Goal: Information Seeking & Learning: Understand process/instructions

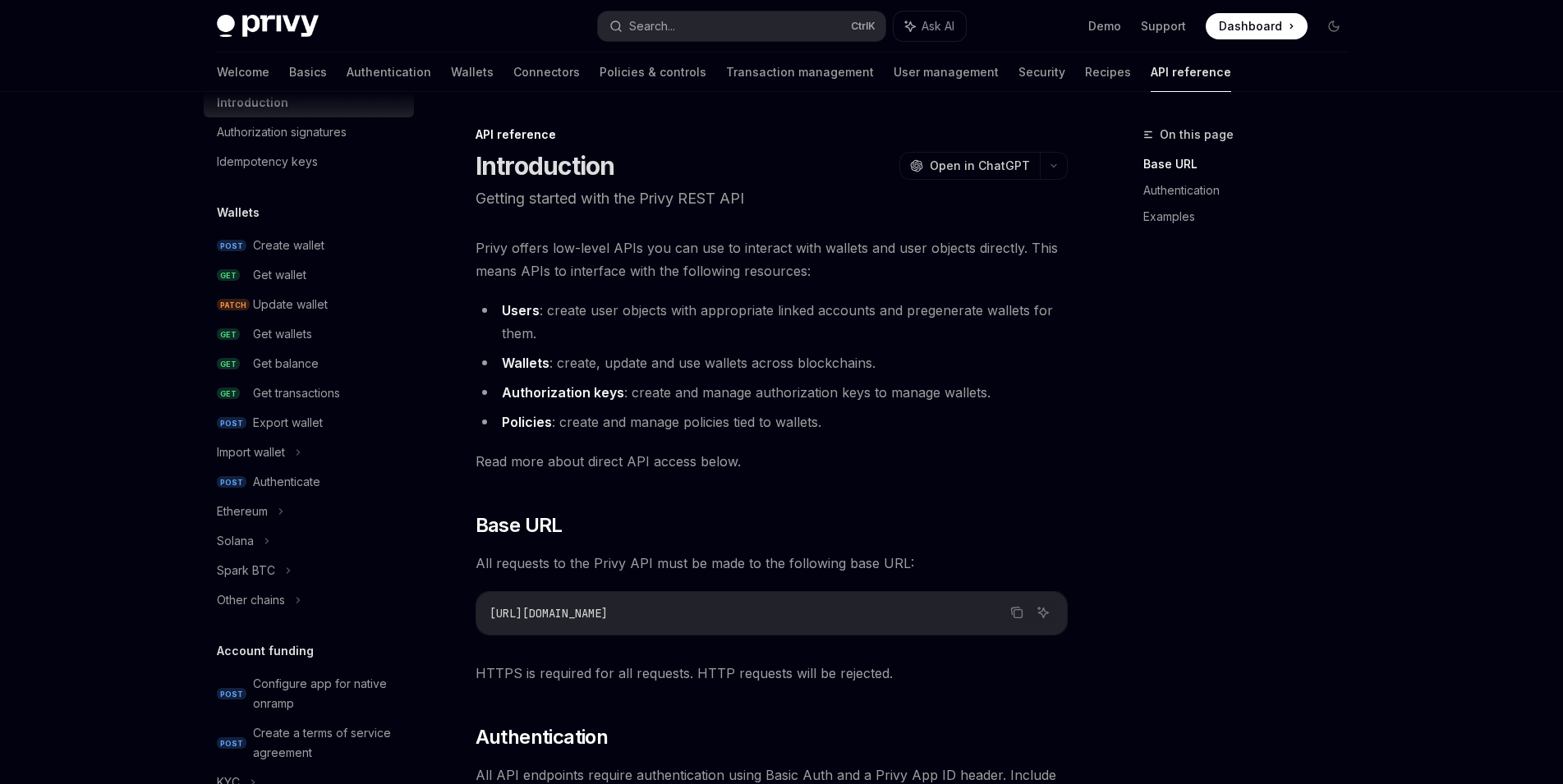
scroll to position [59, 0]
click at [319, 423] on div "Export wallet" at bounding box center [288, 421] width 70 height 20
type textarea "*"
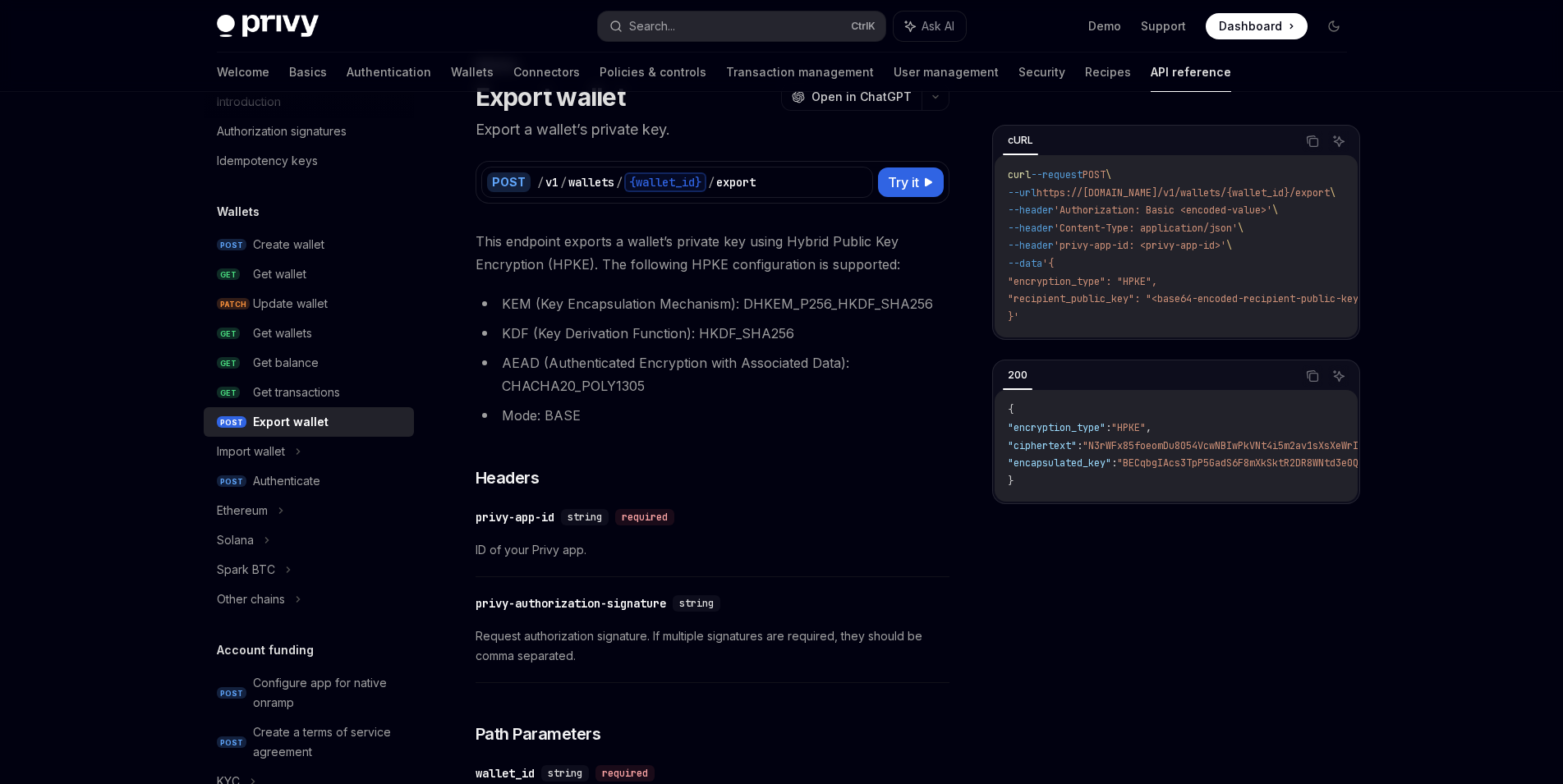
scroll to position [68, 0]
click at [857, 182] on icon at bounding box center [859, 183] width 13 height 13
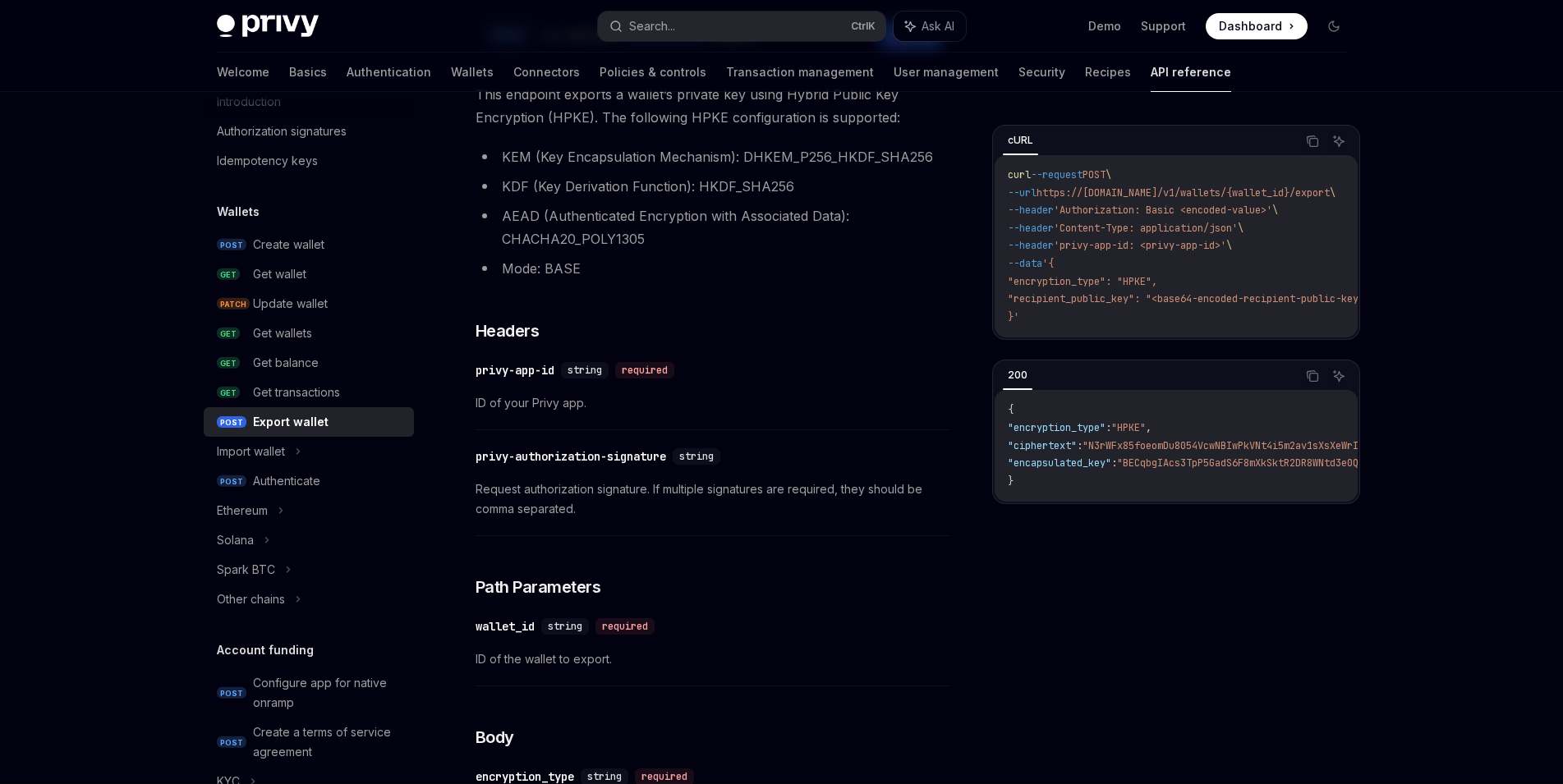
scroll to position [223, 0]
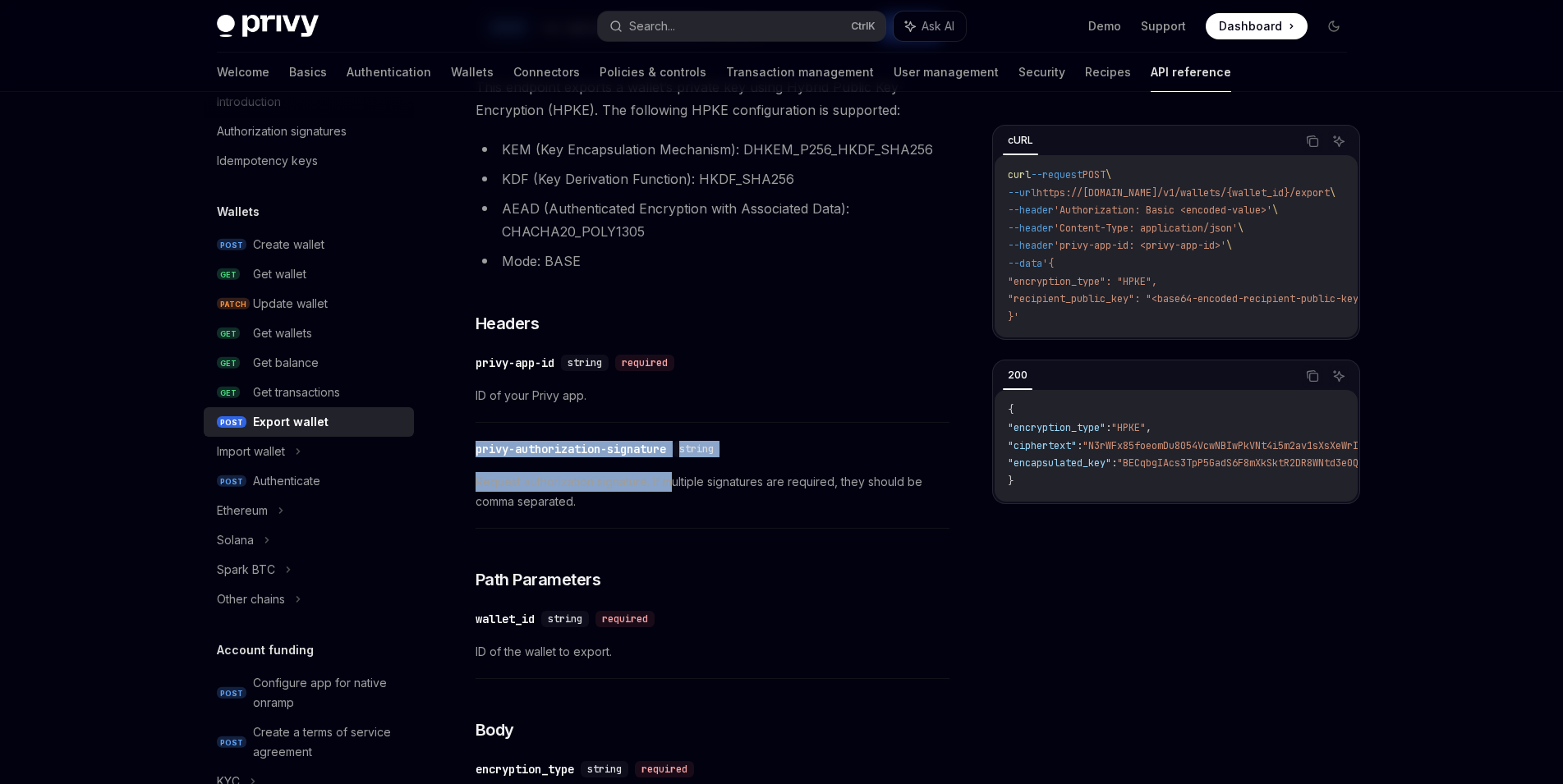
drag, startPoint x: 674, startPoint y: 467, endPoint x: 477, endPoint y: 459, distance: 197.2
click at [477, 459] on div "​ privy-authorization-signature string Request authorization signature. If mult…" at bounding box center [711, 480] width 473 height 98
click at [477, 466] on div "​ privy-authorization-signature string Request authorization signature. If mult…" at bounding box center [711, 480] width 473 height 98
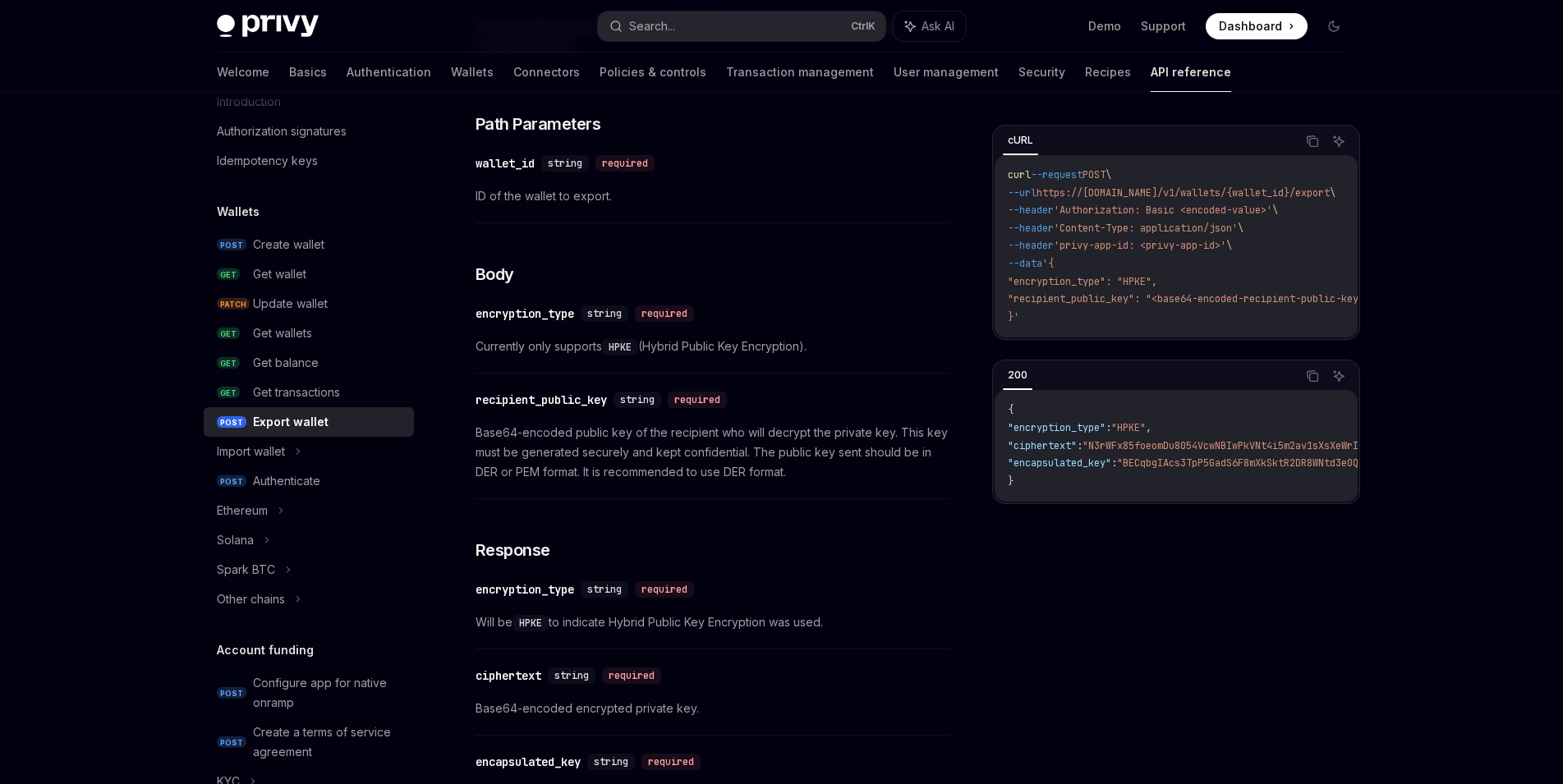
scroll to position [678, 0]
drag, startPoint x: 584, startPoint y: 329, endPoint x: 477, endPoint y: 321, distance: 107.3
click at [475, 321] on div "​ encryption_type string required Currently only supports HPKE (Hybrid Public K…" at bounding box center [711, 335] width 473 height 78
copy div "encryption_type"
drag, startPoint x: 476, startPoint y: 410, endPoint x: 615, endPoint y: 404, distance: 139.1
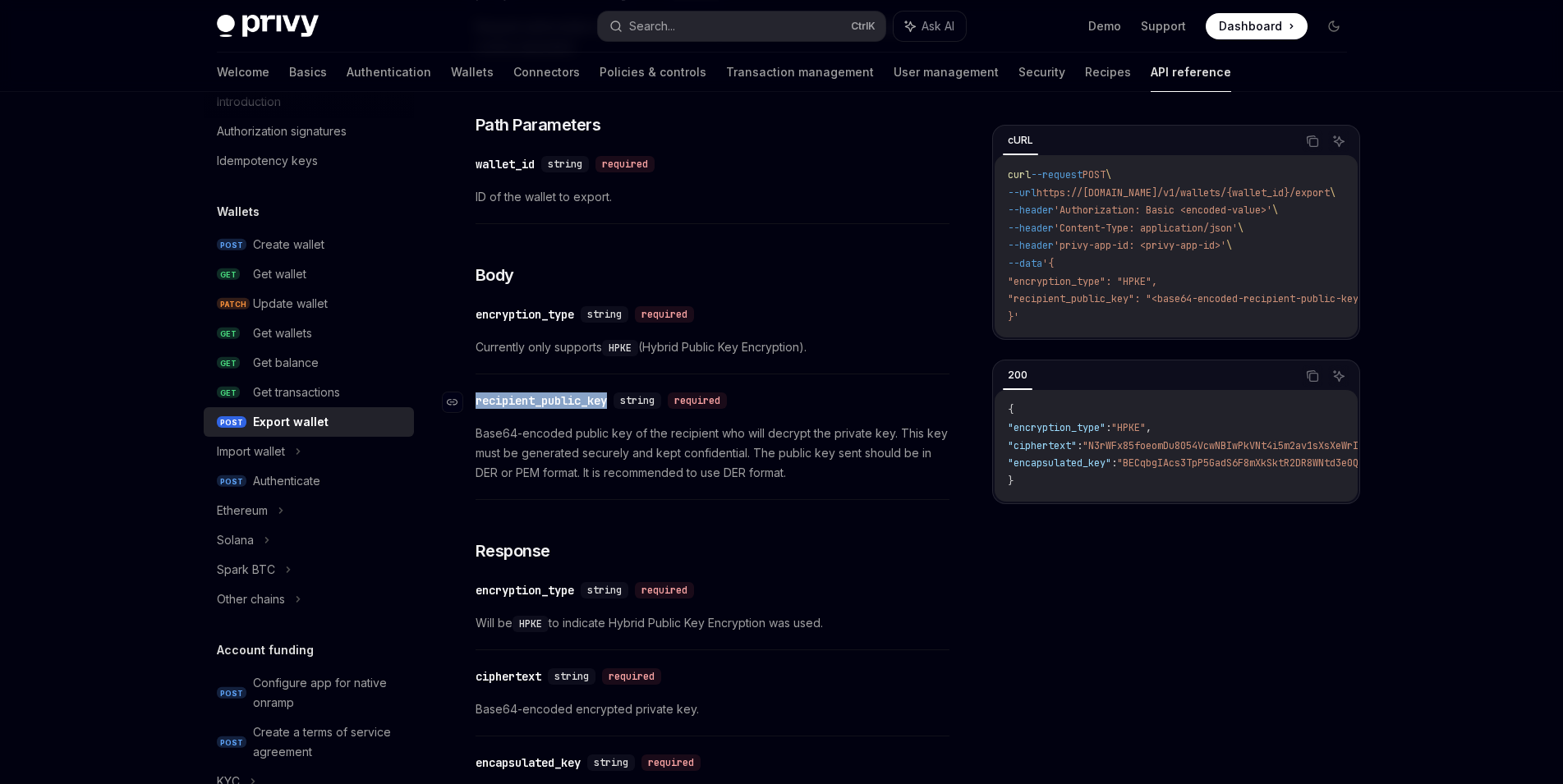
click at [615, 404] on div "​ recipient_public_key string required" at bounding box center [704, 400] width 458 height 20
copy div "recipient_public_key"
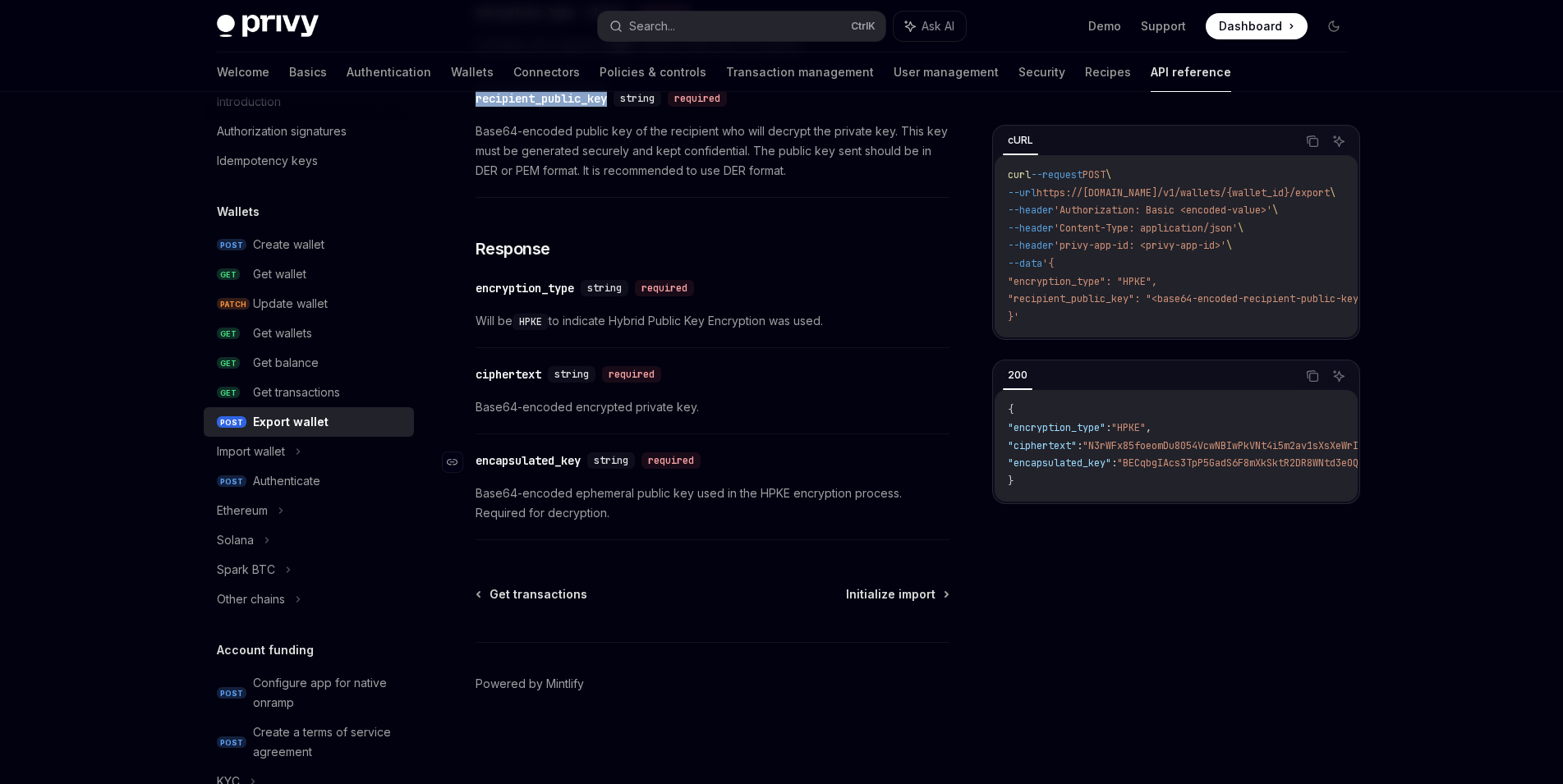
scroll to position [979, 0]
drag, startPoint x: 485, startPoint y: 357, endPoint x: 561, endPoint y: 367, distance: 76.7
click at [1047, 446] on span ""ciphertext"" at bounding box center [1042, 445] width 69 height 13
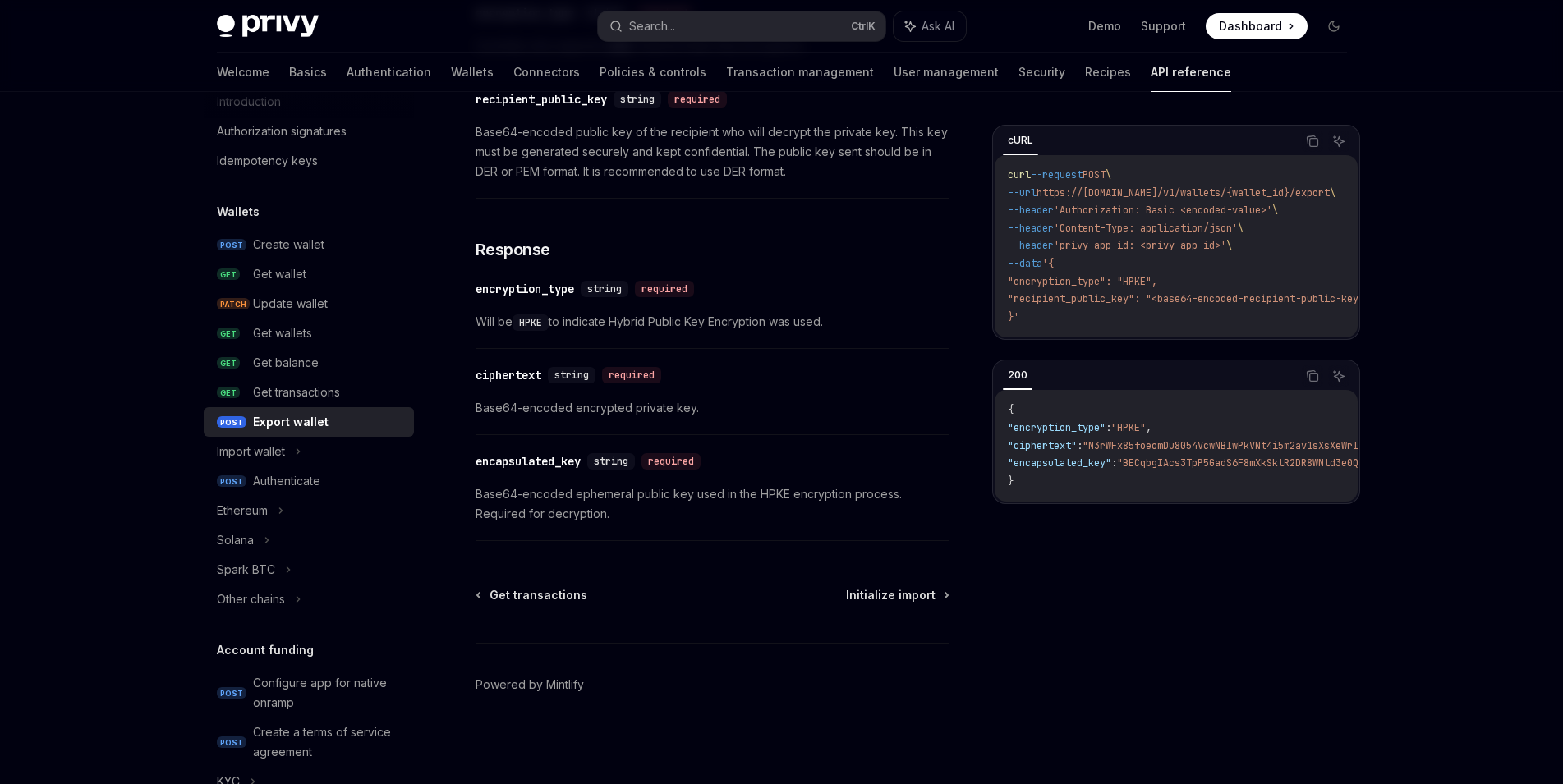
copy span "ciphertext"
click at [1059, 469] on span ""encapsulated_key"" at bounding box center [1059, 463] width 104 height 13
copy span "encapsulated_key"
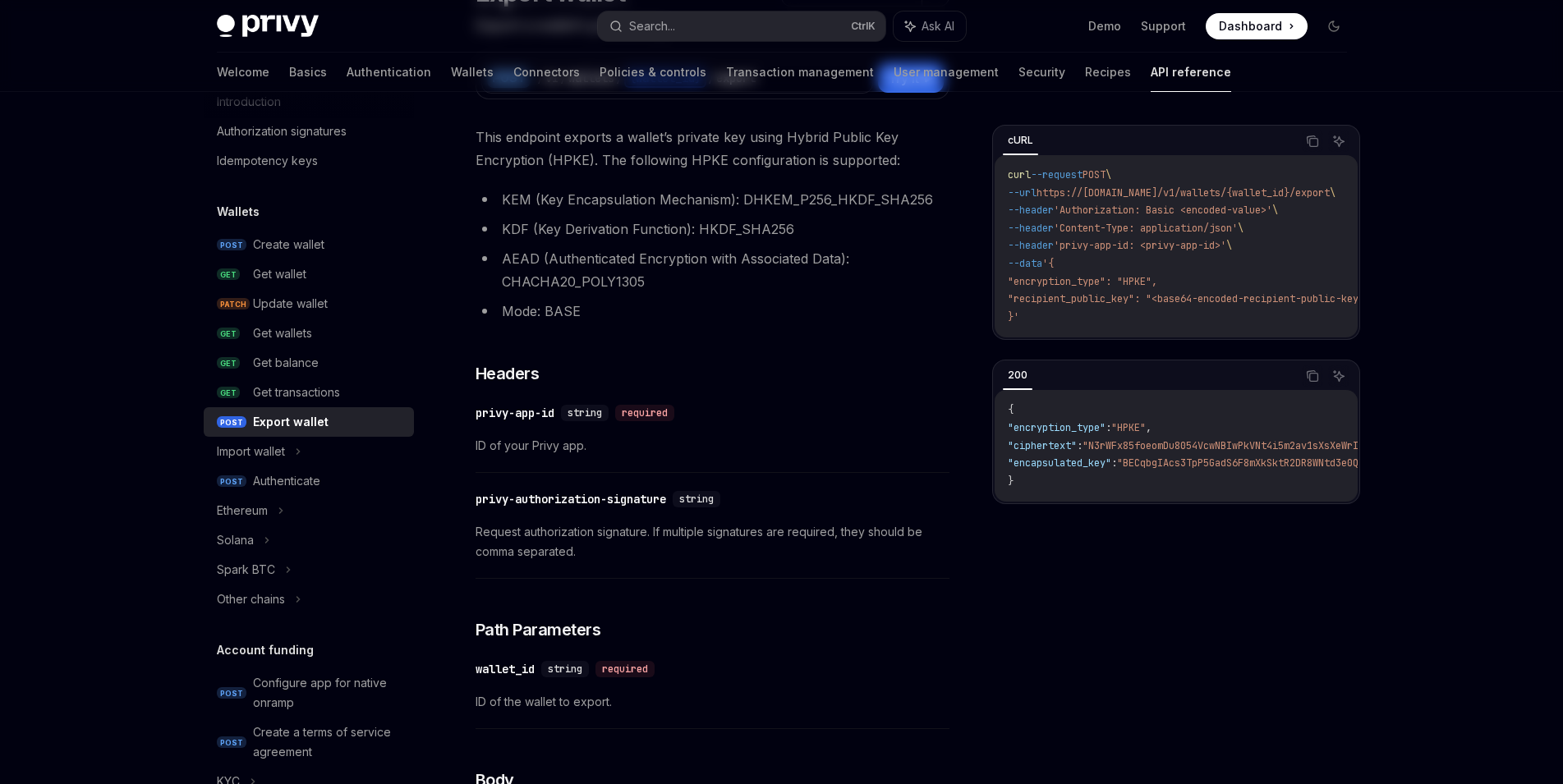
scroll to position [0, 0]
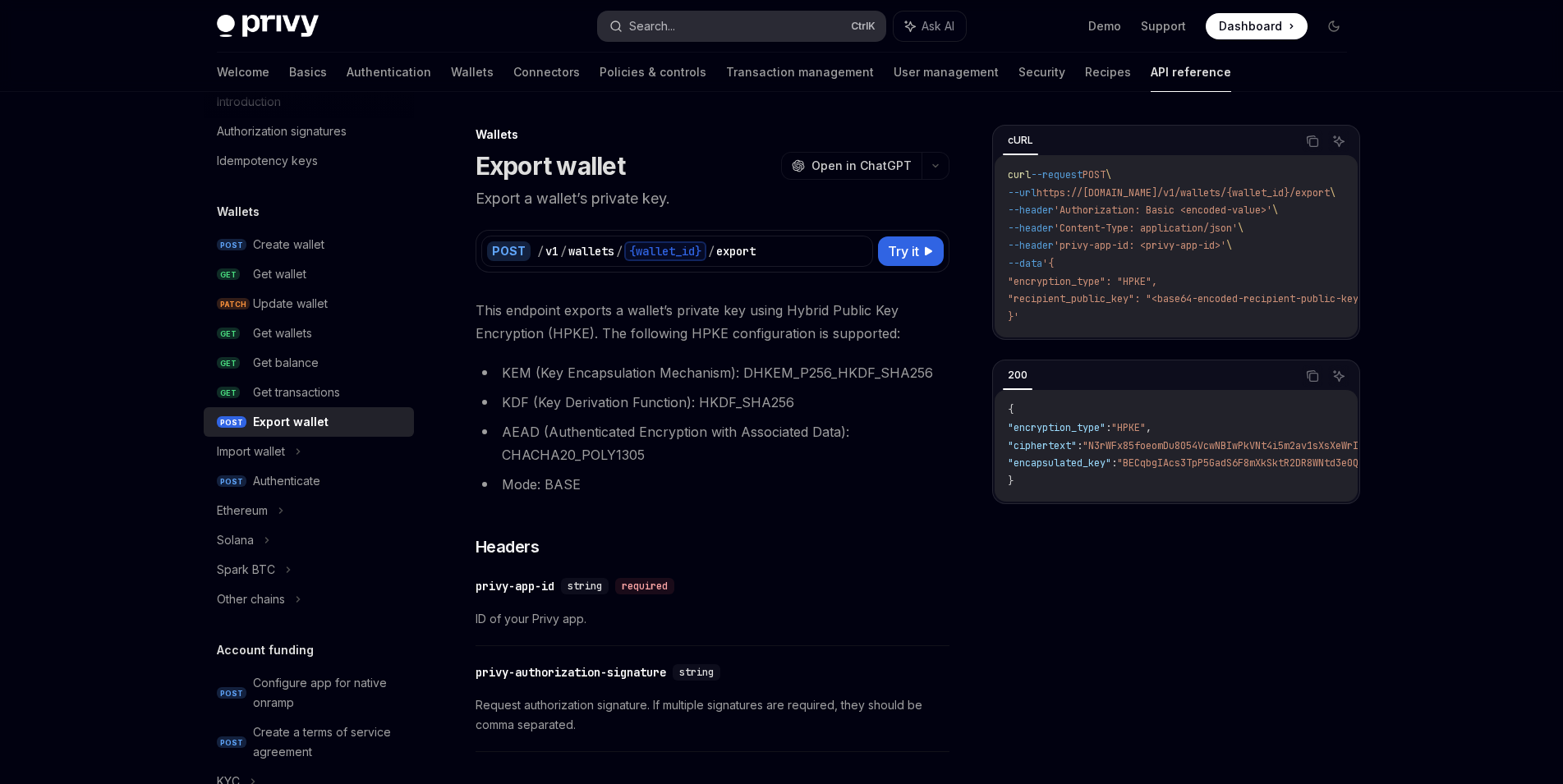
click at [679, 27] on button "Search... Ctrl K" at bounding box center [741, 26] width 288 height 30
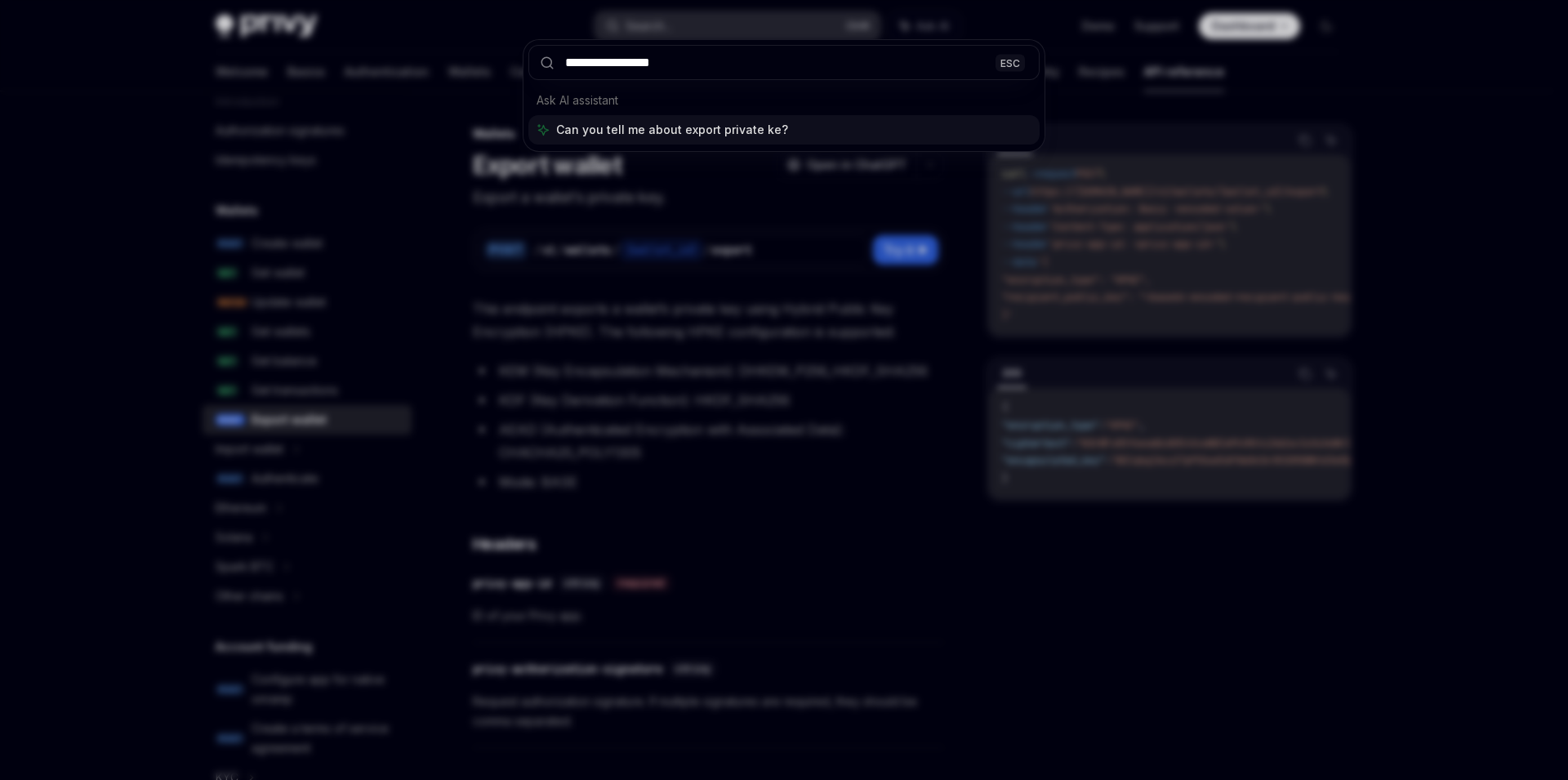
type input "**********"
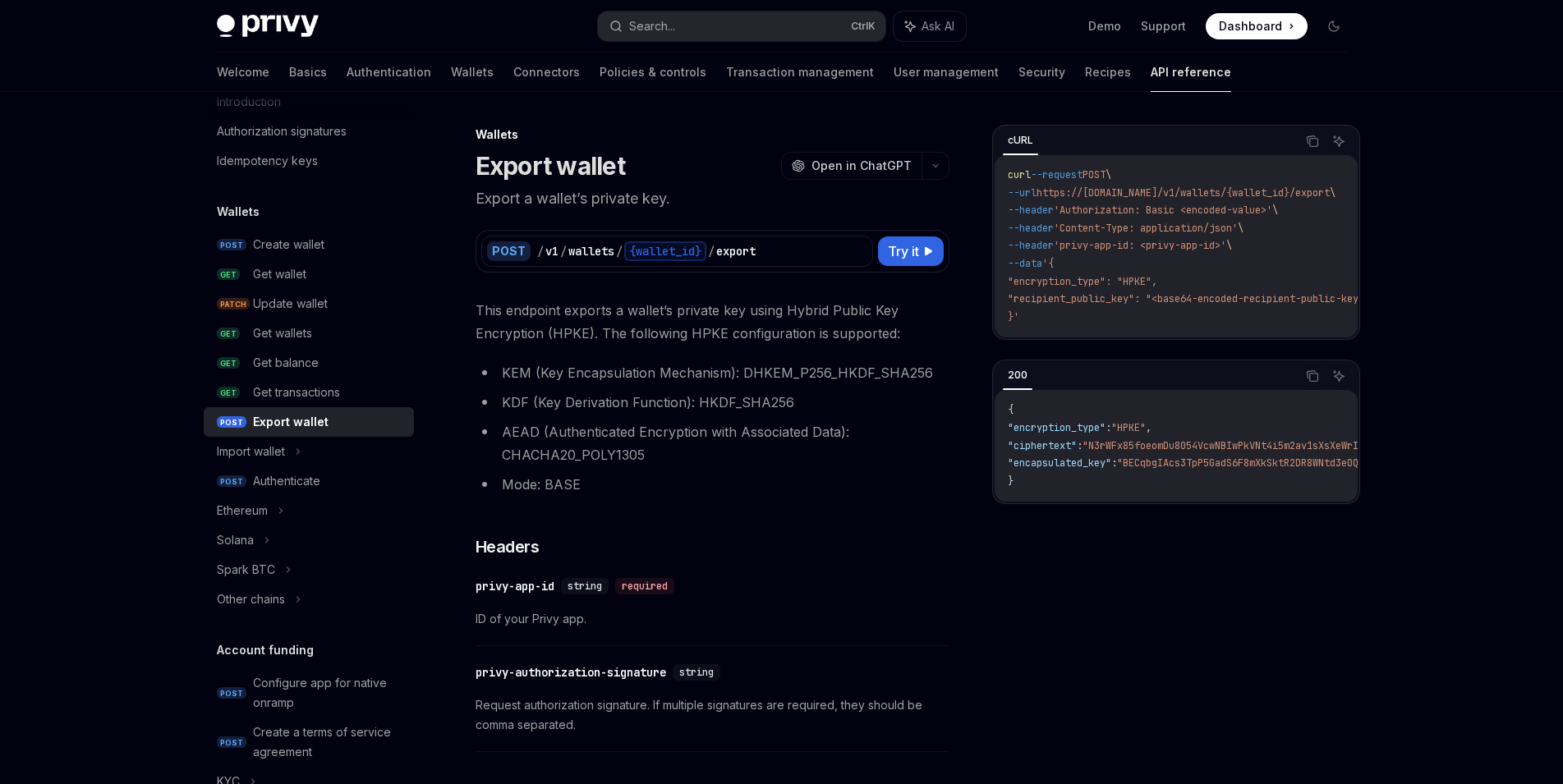
scroll to position [91, 0]
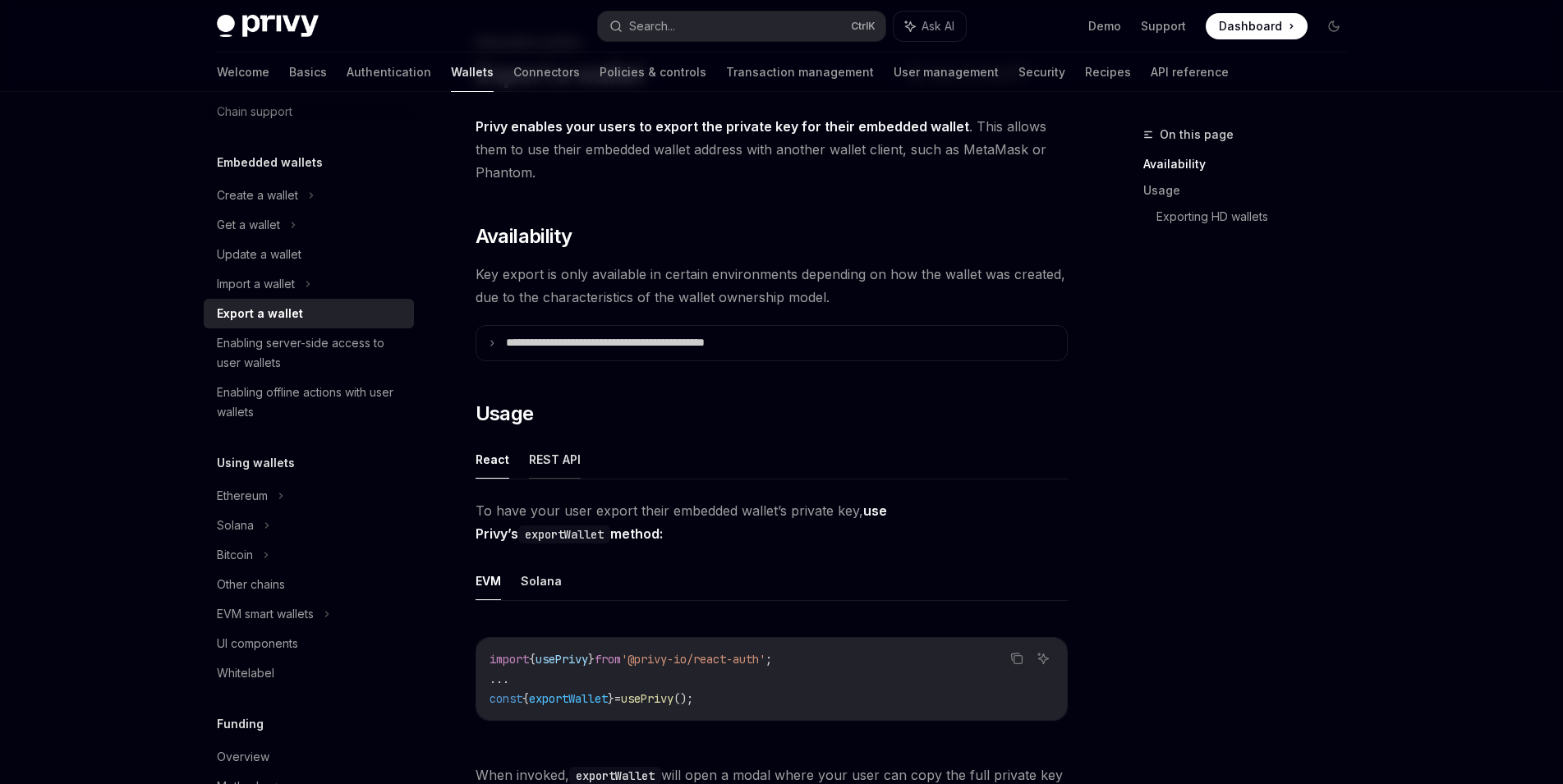
click at [560, 453] on button "REST API" at bounding box center [554, 458] width 51 height 38
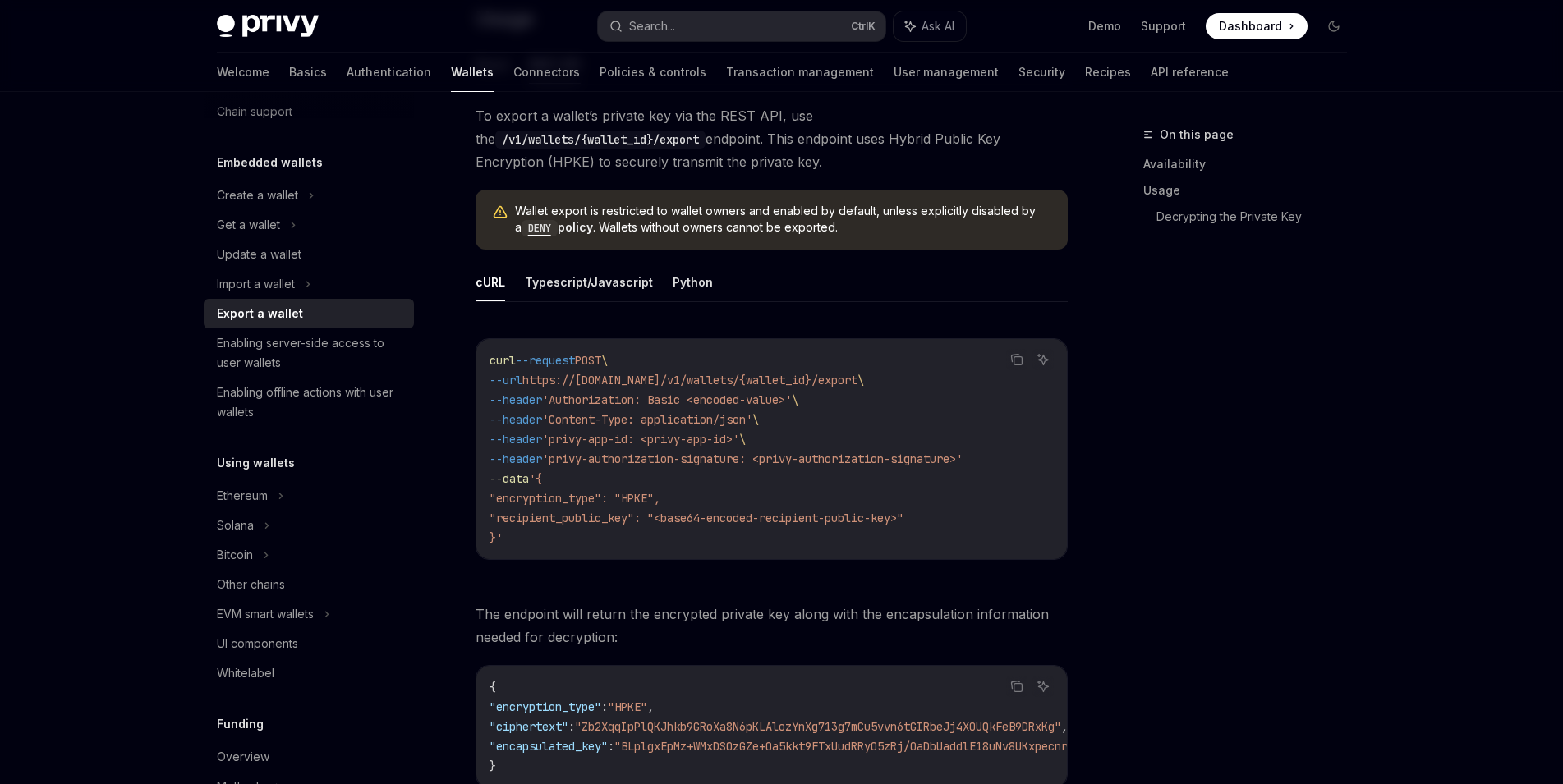
scroll to position [514, 0]
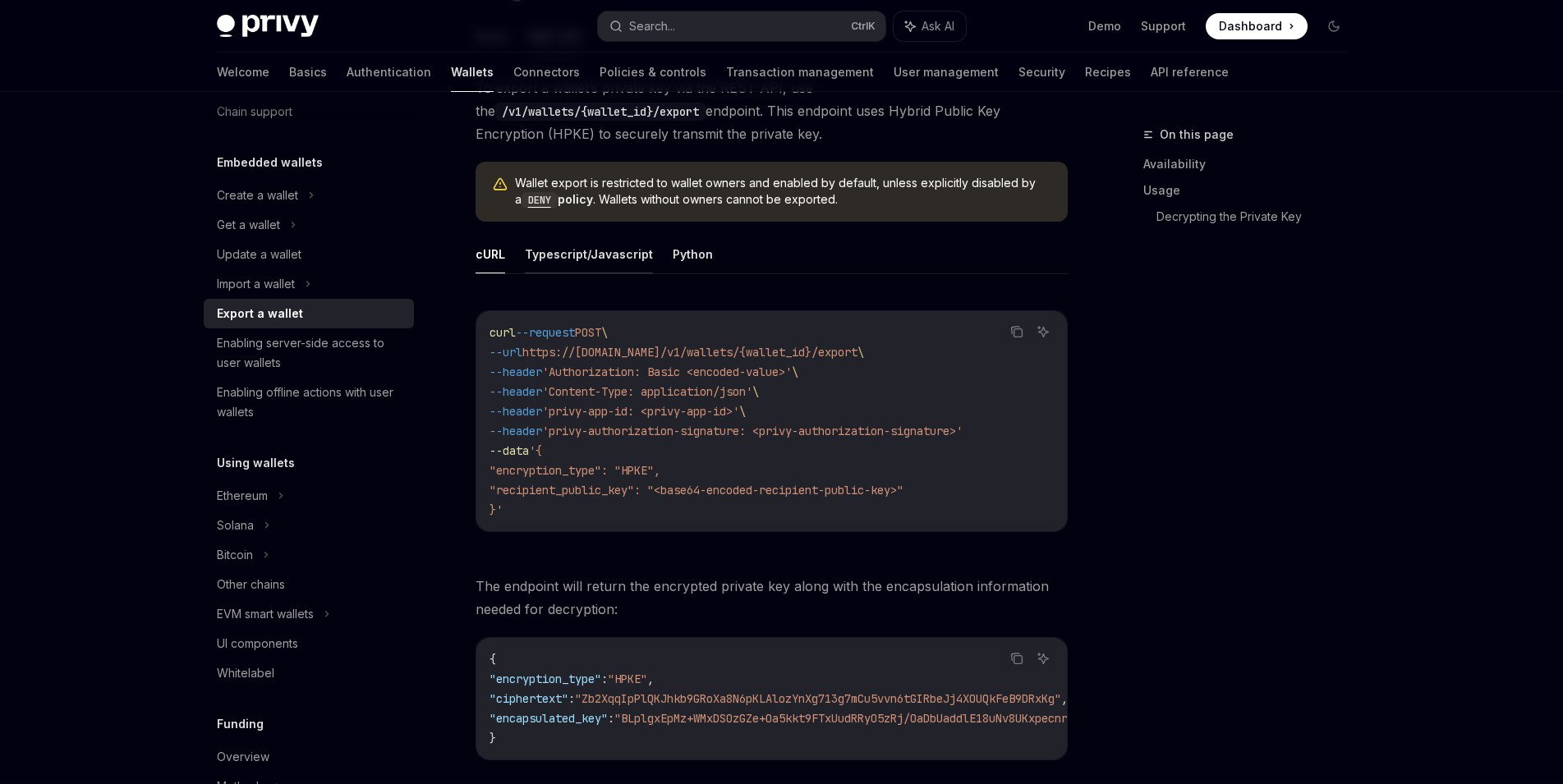
click at [624, 251] on button "Typescript/Javascript" at bounding box center [588, 254] width 128 height 38
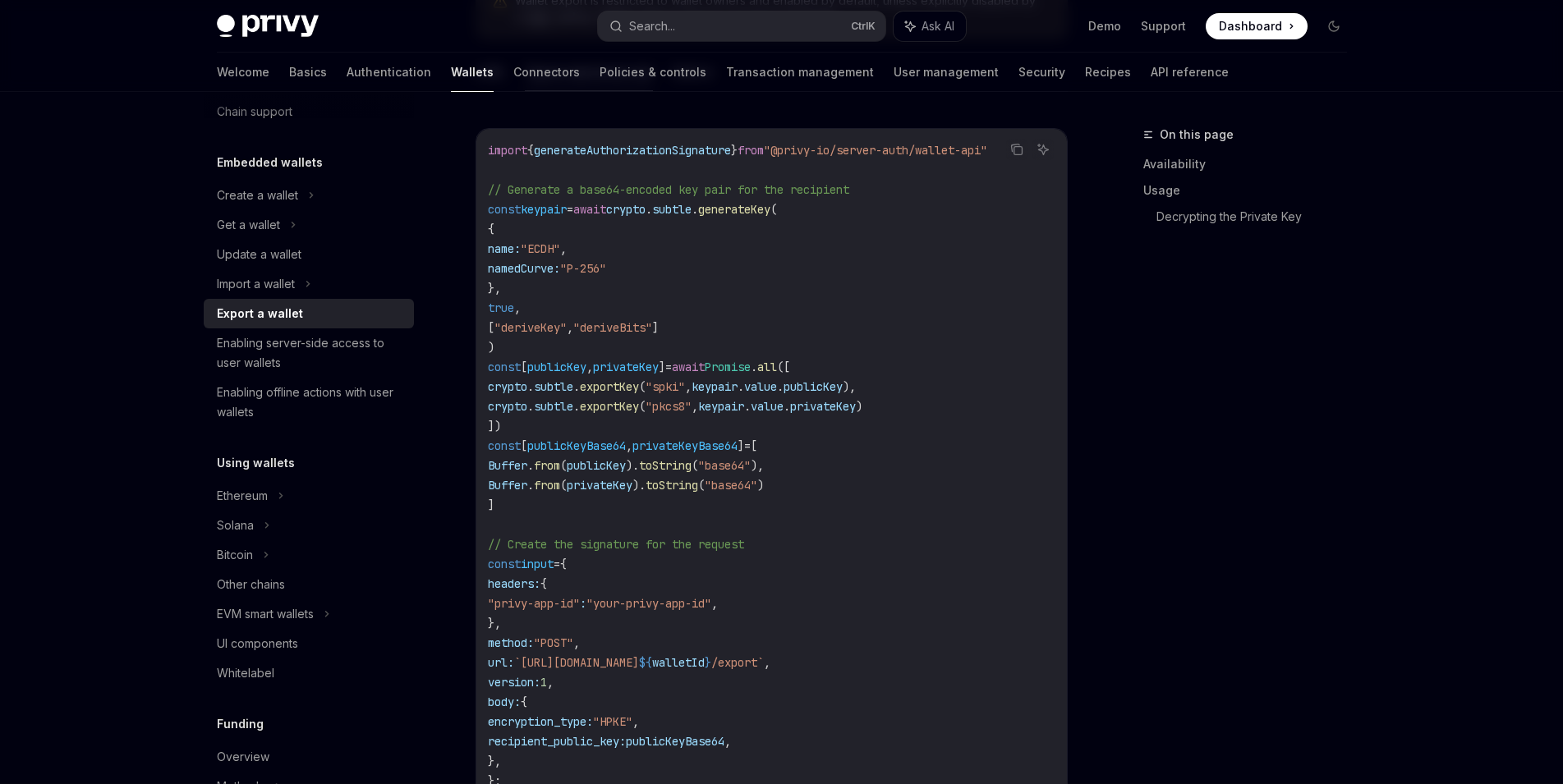
scroll to position [723, 0]
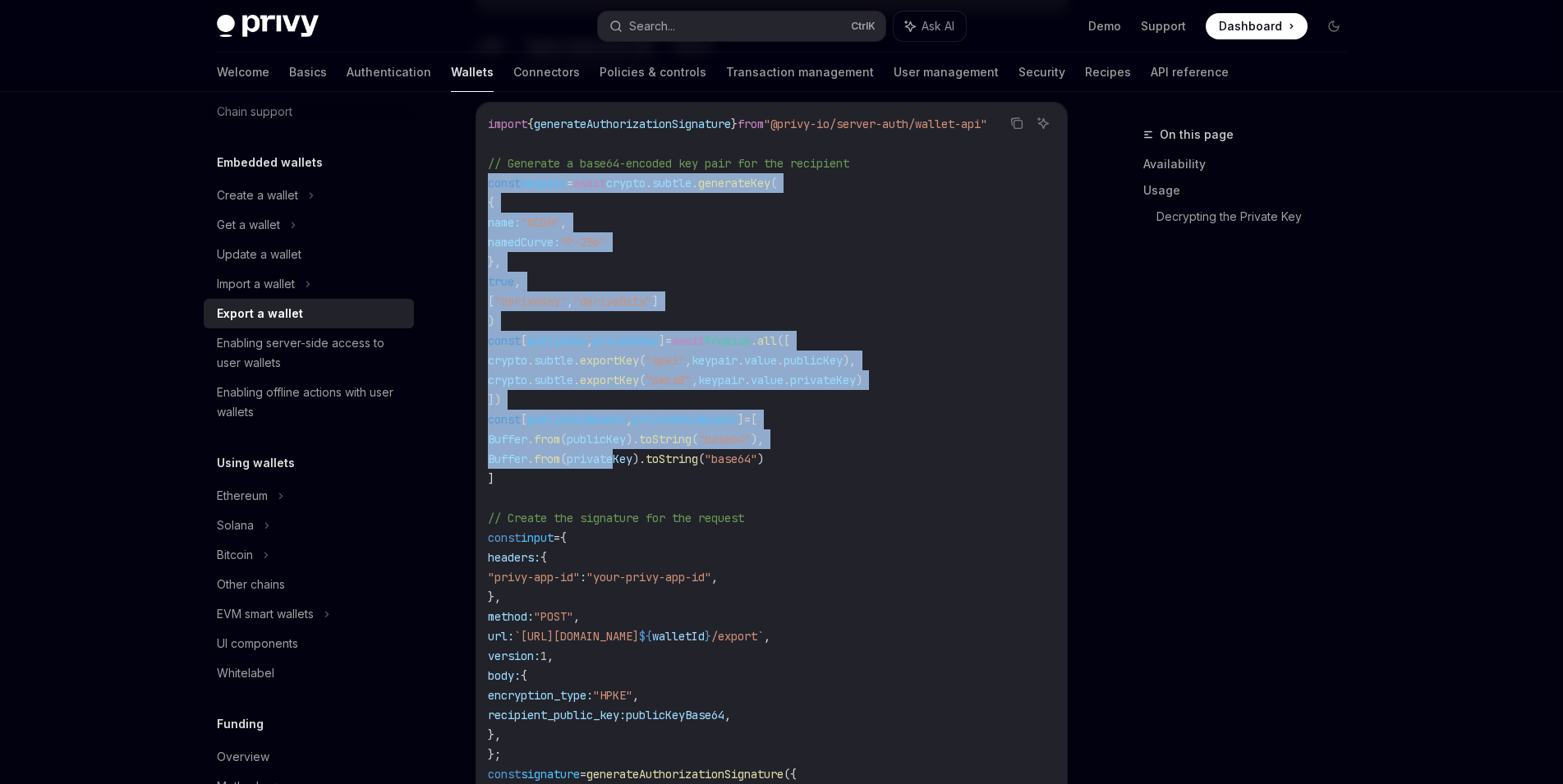
drag, startPoint x: 485, startPoint y: 180, endPoint x: 630, endPoint y: 467, distance: 321.5
click at [630, 467] on div "import { generateAuthorizationSignature } from "@privy-io/server-auth/wallet-ap…" at bounding box center [771, 655] width 590 height 1106
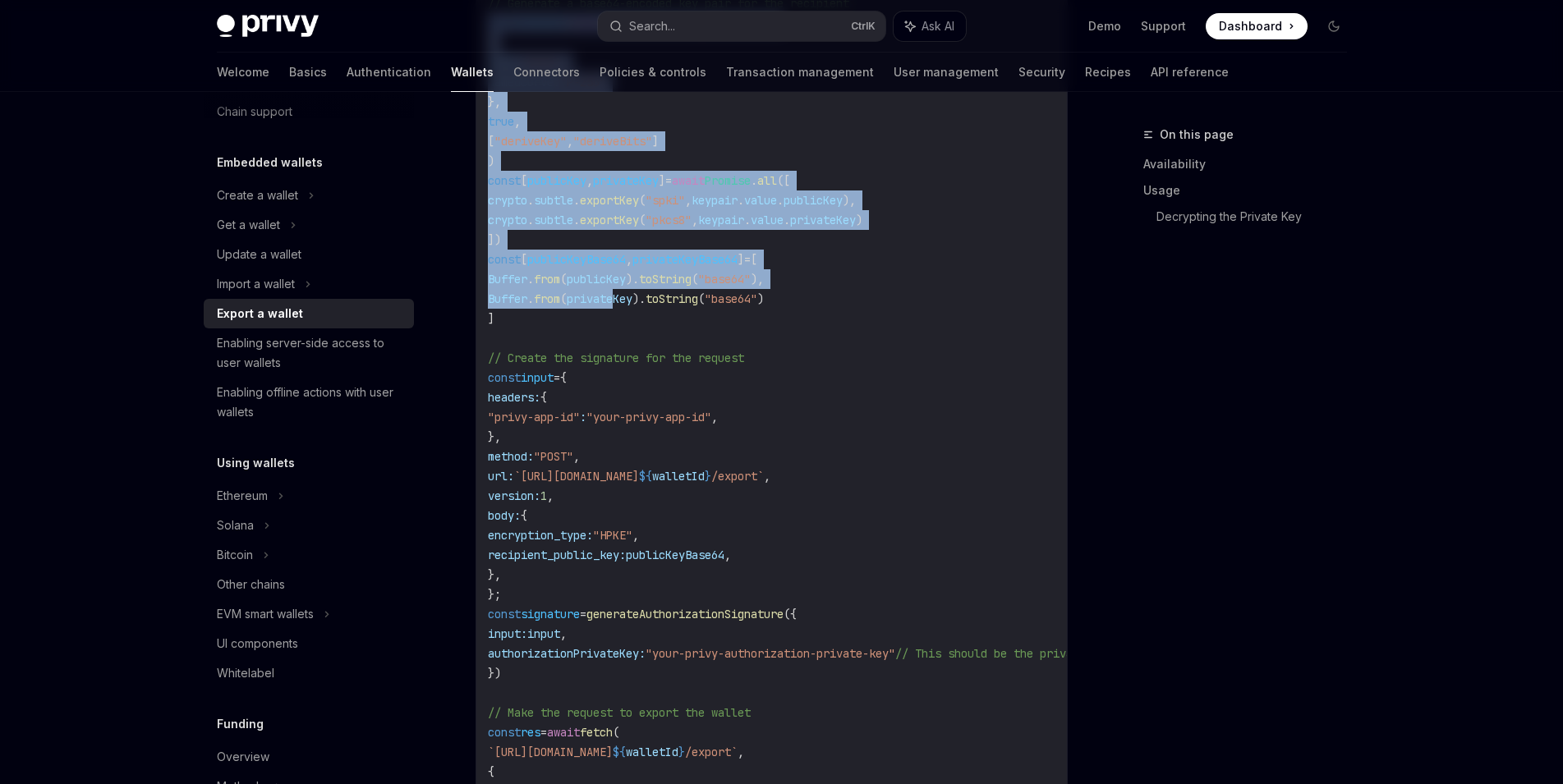
scroll to position [884, 0]
click at [559, 316] on code "import { generateAuthorizationSignature } from "@privy-io/server-auth/wallet-ap…" at bounding box center [905, 495] width 835 height 1084
copy code "const keypair = await crypto . subtle . generateKey ( { name: "ECDH" , namedCur…"
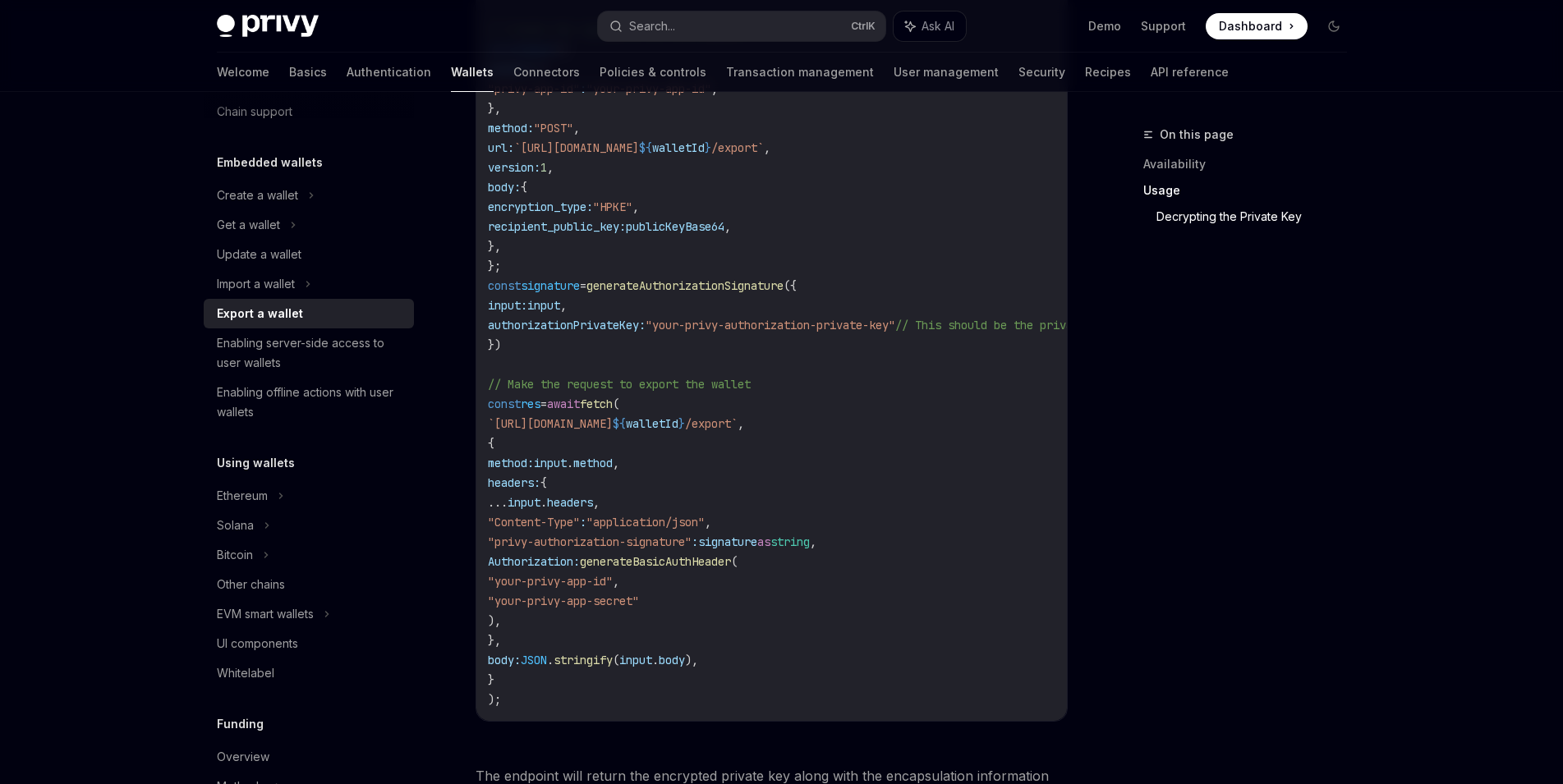
scroll to position [1211, 0]
click at [1150, 63] on link "API reference" at bounding box center [1190, 72] width 78 height 39
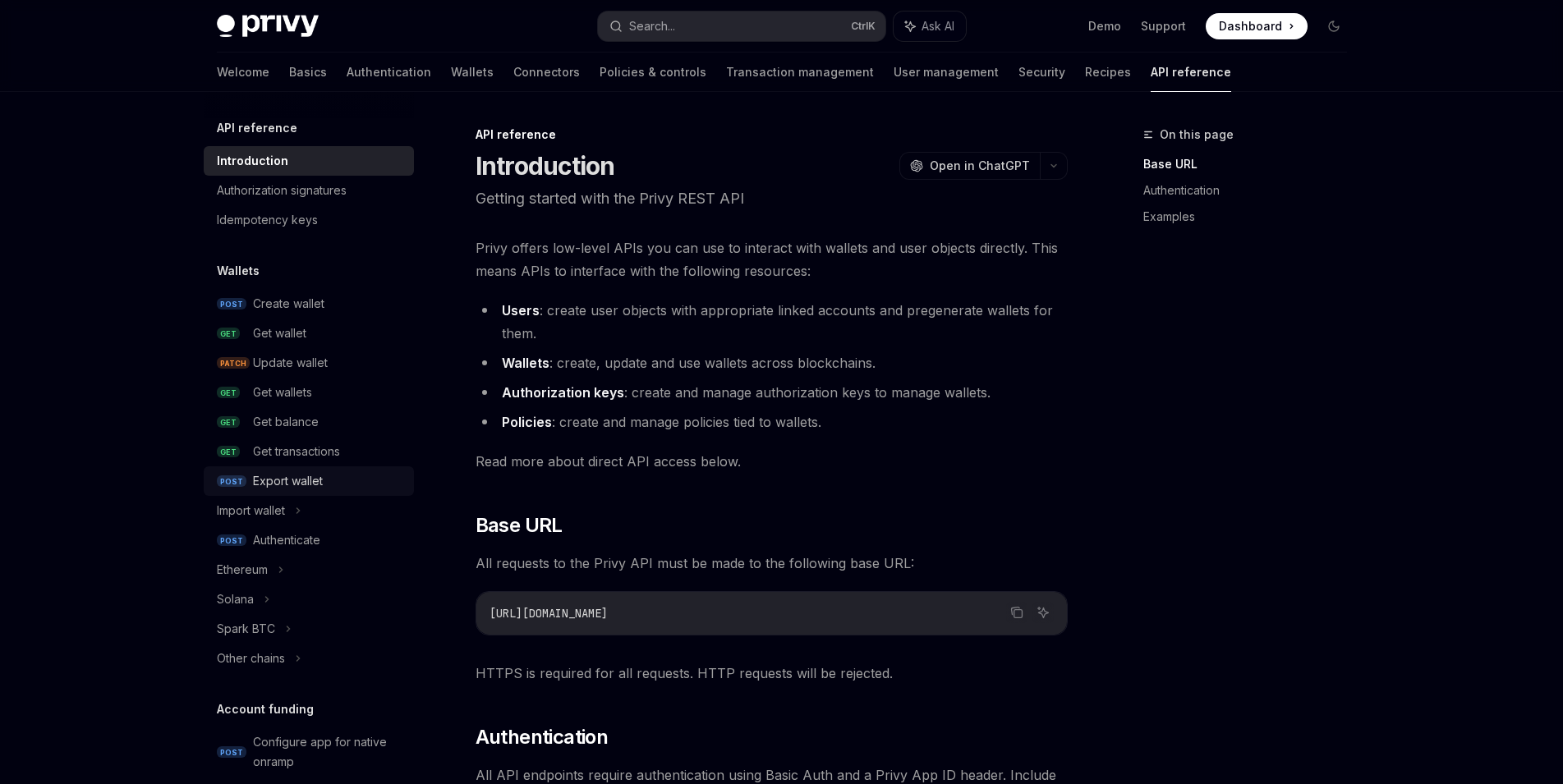
click at [298, 473] on div "Export wallet" at bounding box center [288, 481] width 70 height 20
type textarea "*"
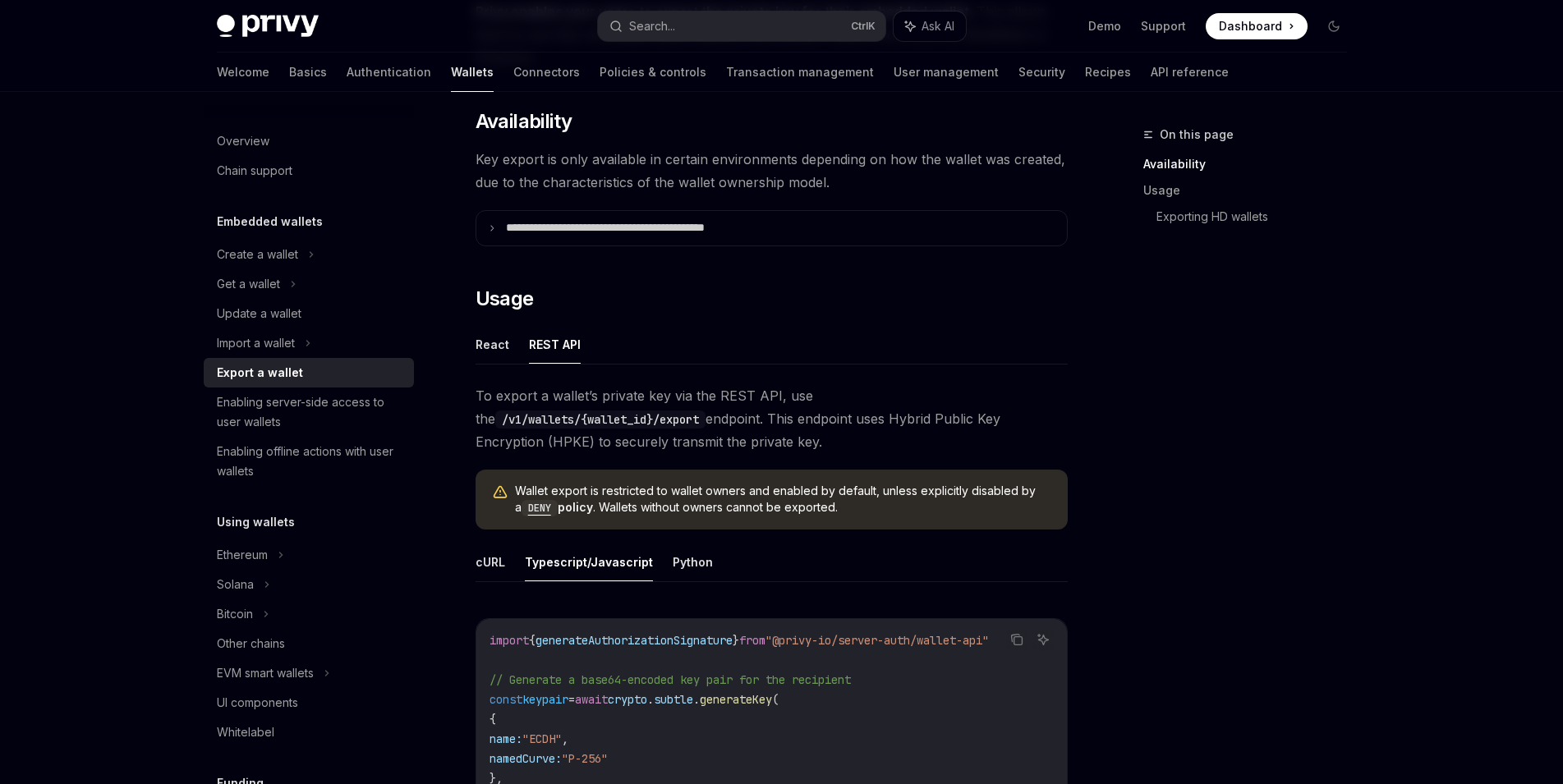
scroll to position [206, 0]
click at [681, 228] on p "**********" at bounding box center [641, 229] width 271 height 15
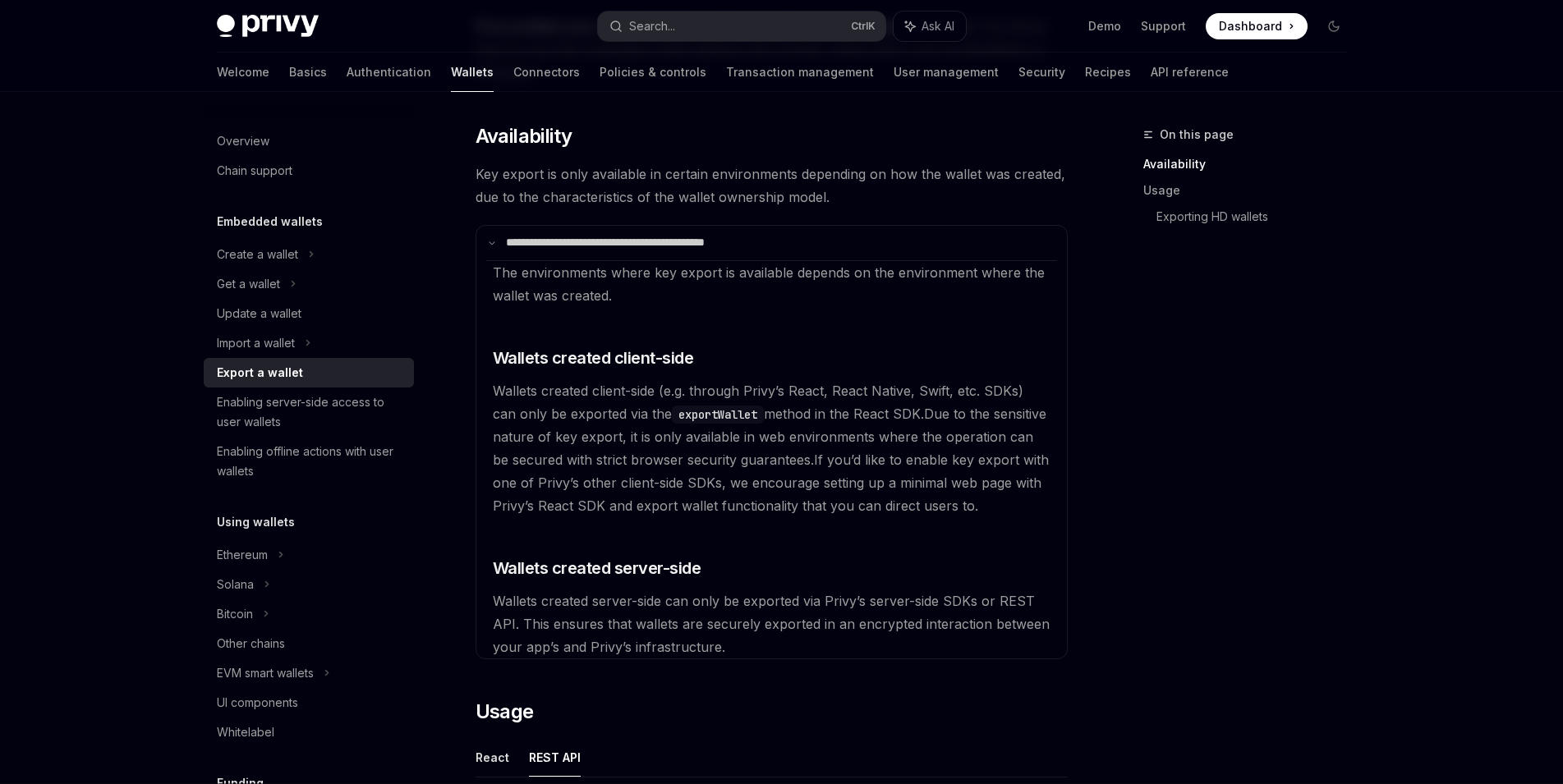
scroll to position [194, 0]
click at [1232, 21] on span "Dashboard" at bounding box center [1250, 26] width 63 height 17
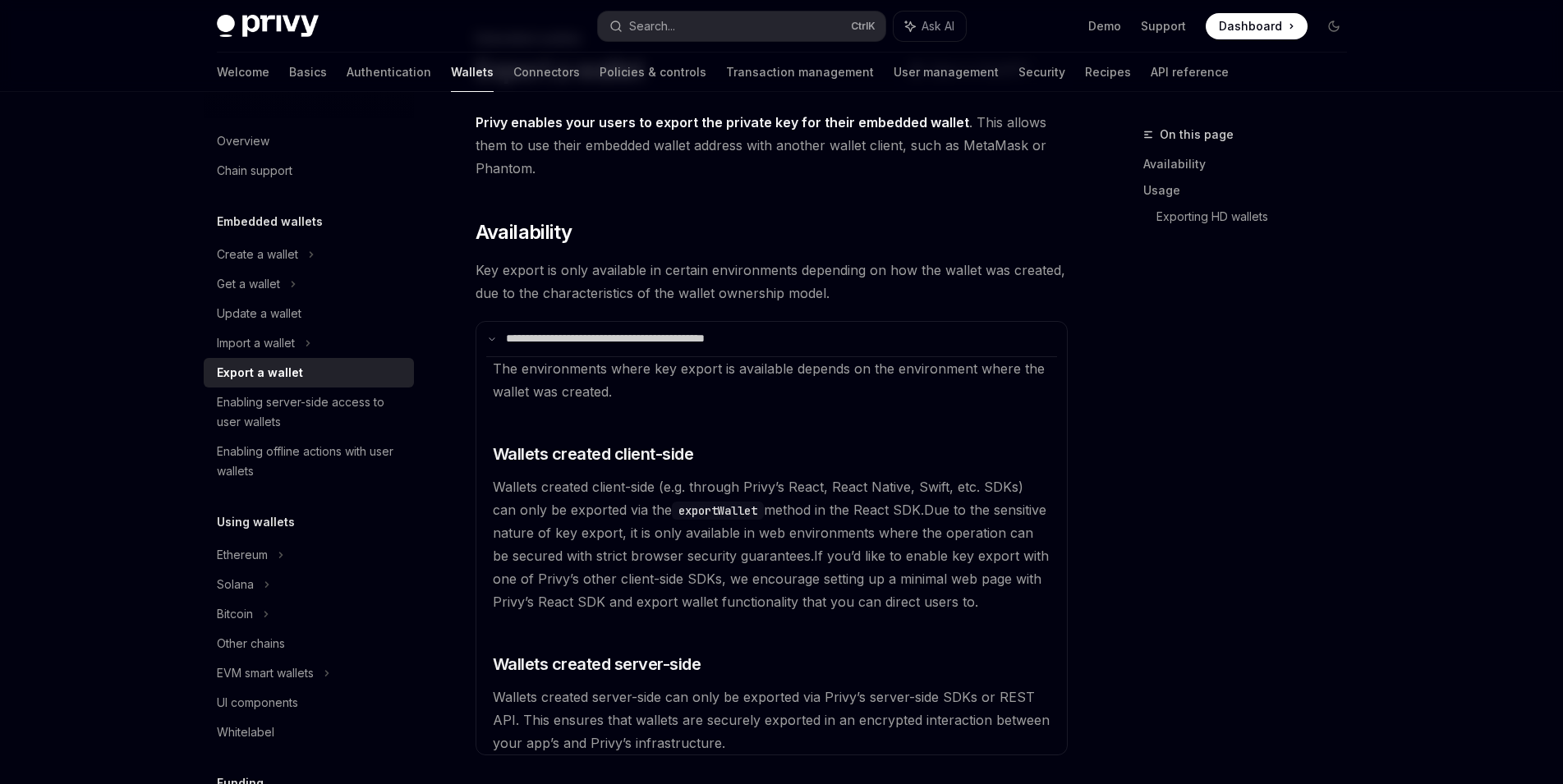
scroll to position [0, 0]
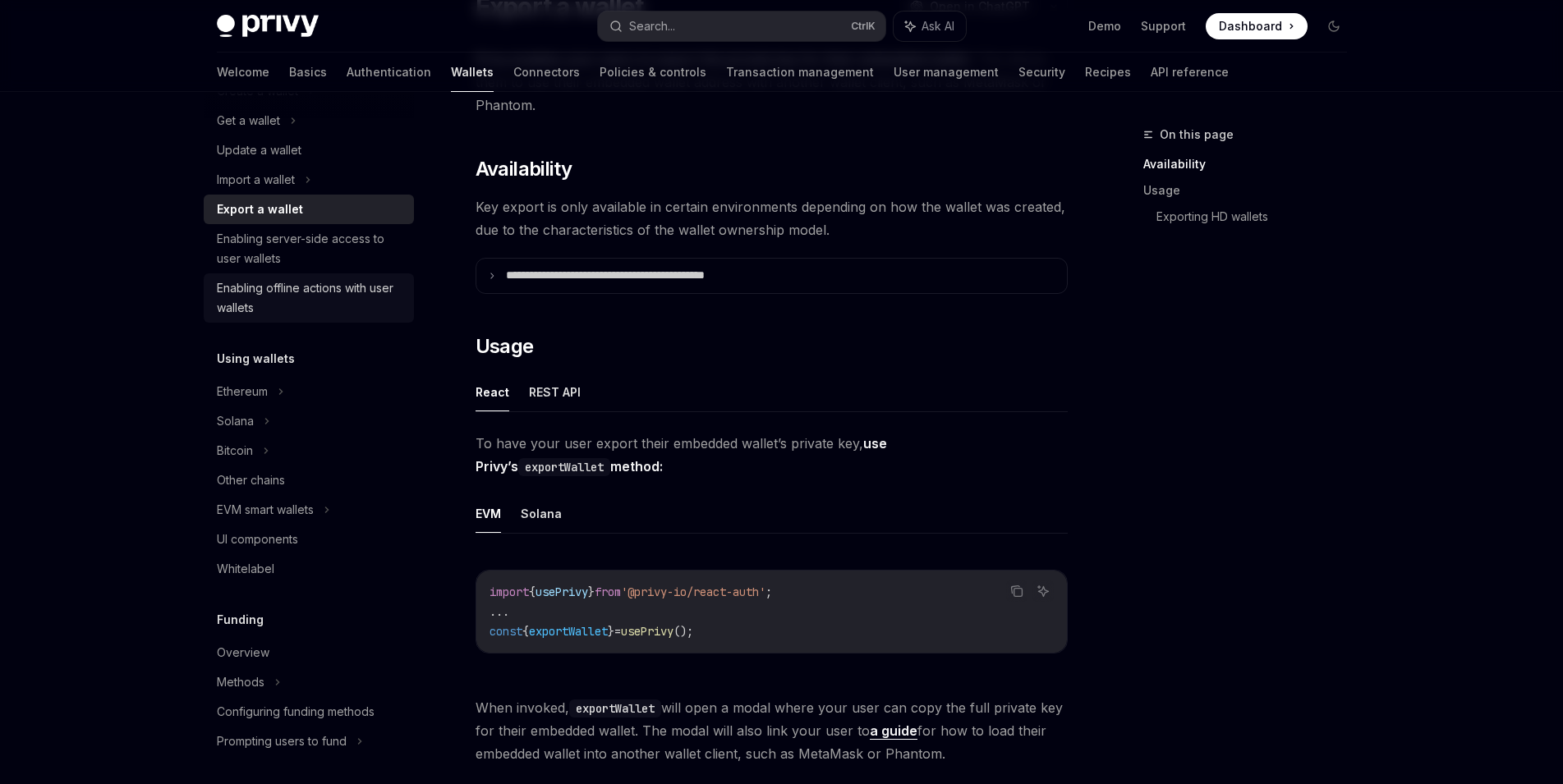
scroll to position [179, 0]
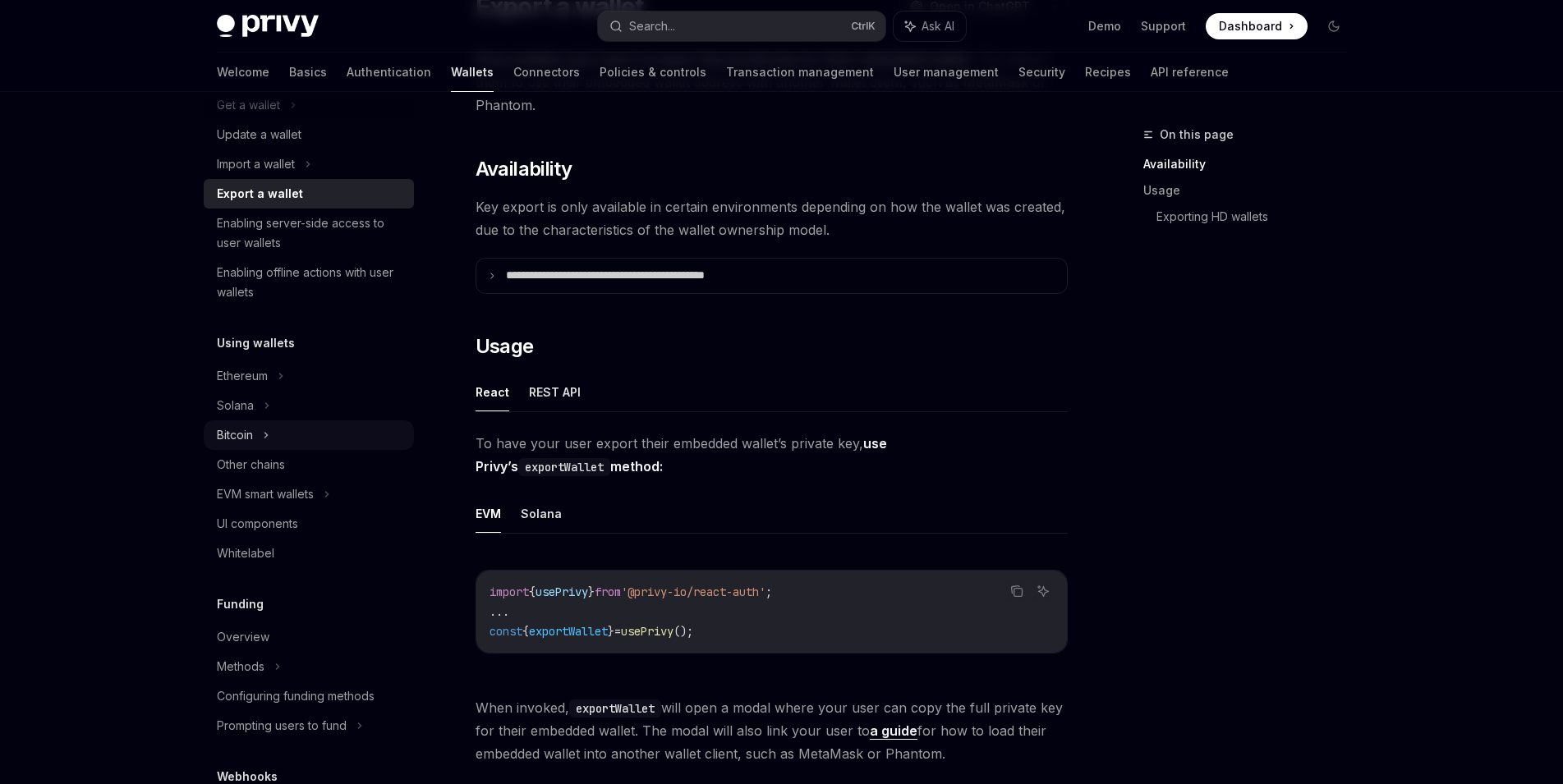
click at [324, 439] on div "Bitcoin" at bounding box center [308, 435] width 210 height 30
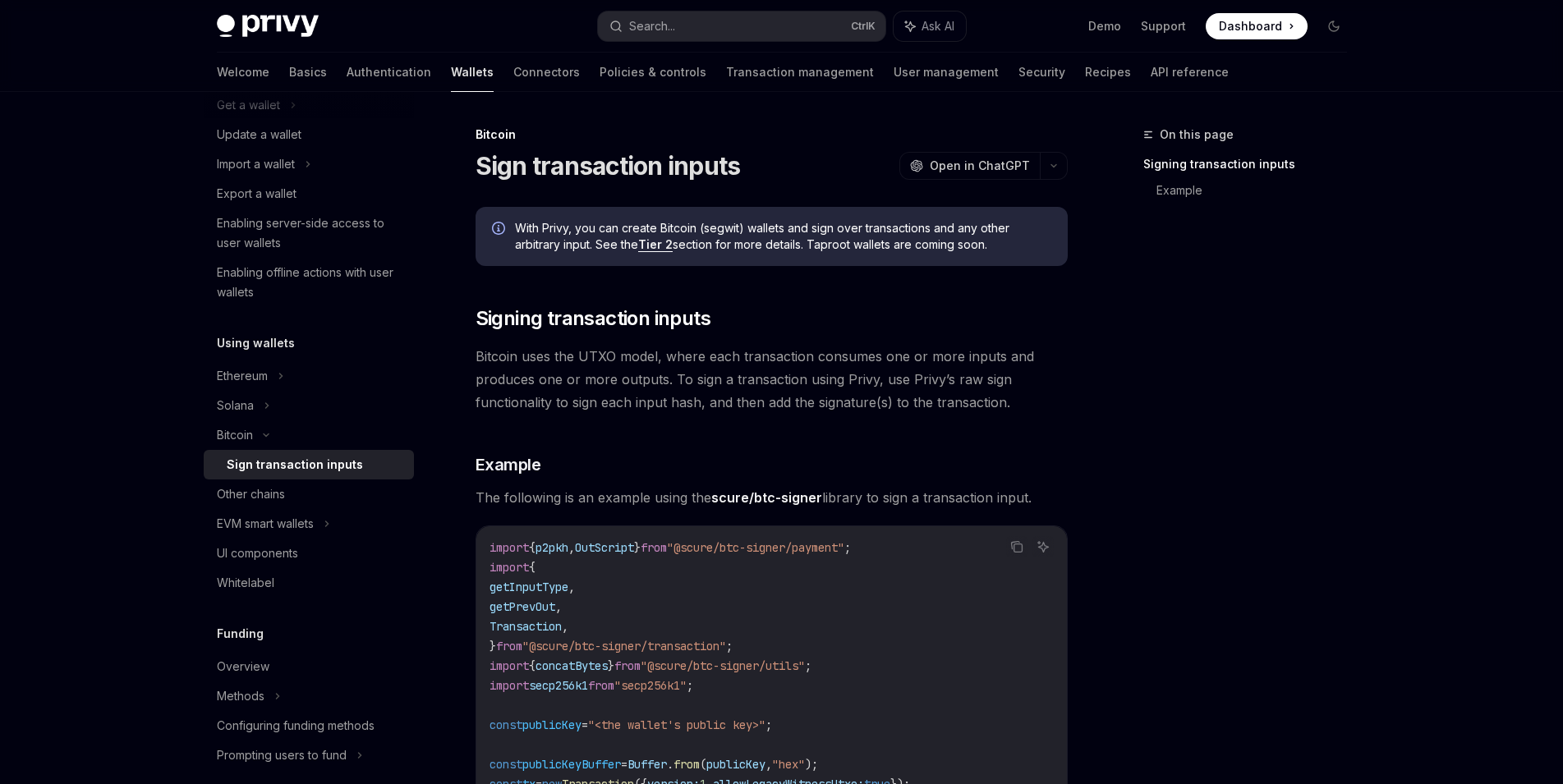
click at [657, 246] on link "Tier 2" at bounding box center [655, 245] width 35 height 15
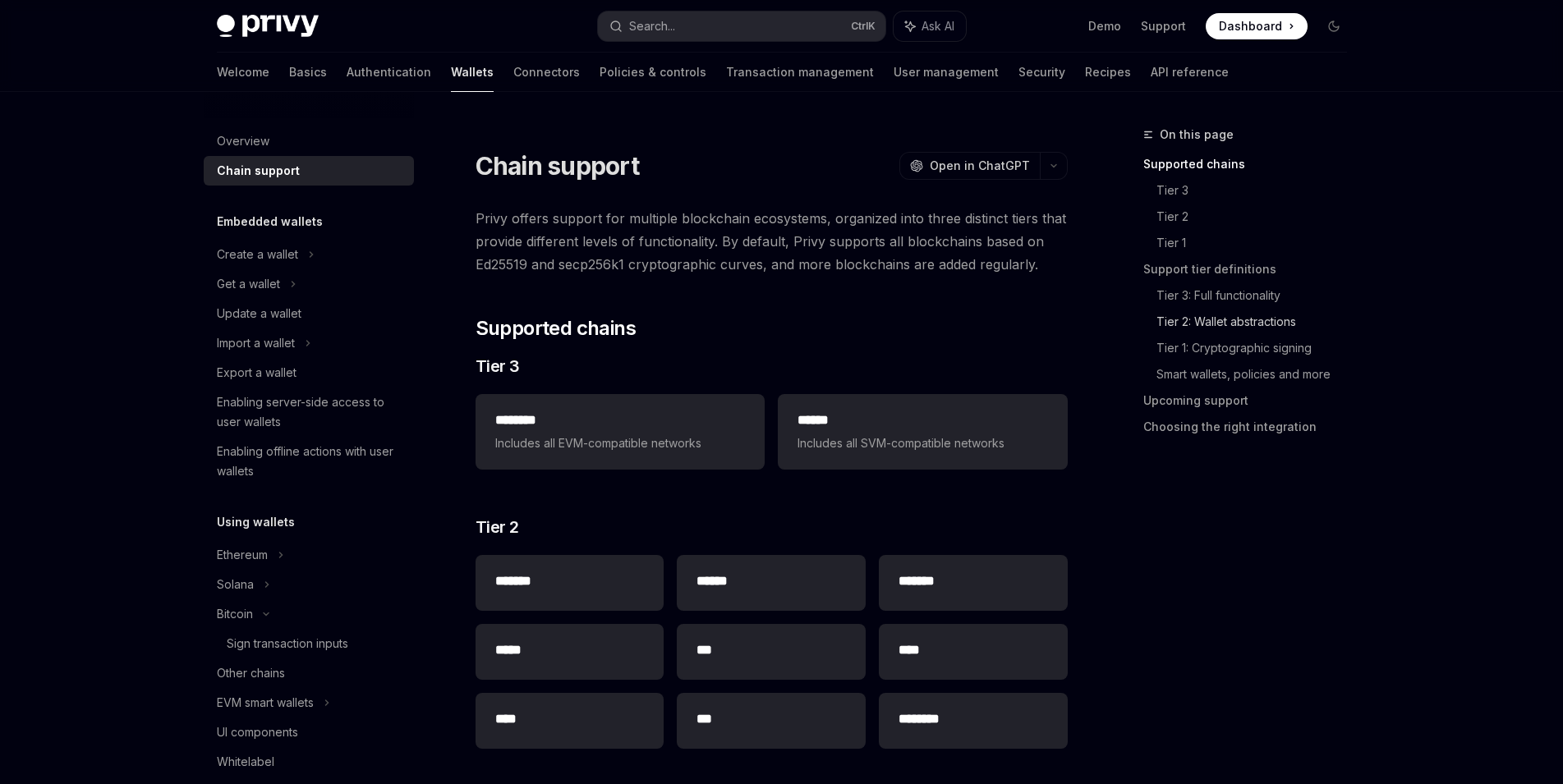
click at [1209, 326] on link "Tier 2: Wallet abstractions" at bounding box center [1258, 322] width 204 height 26
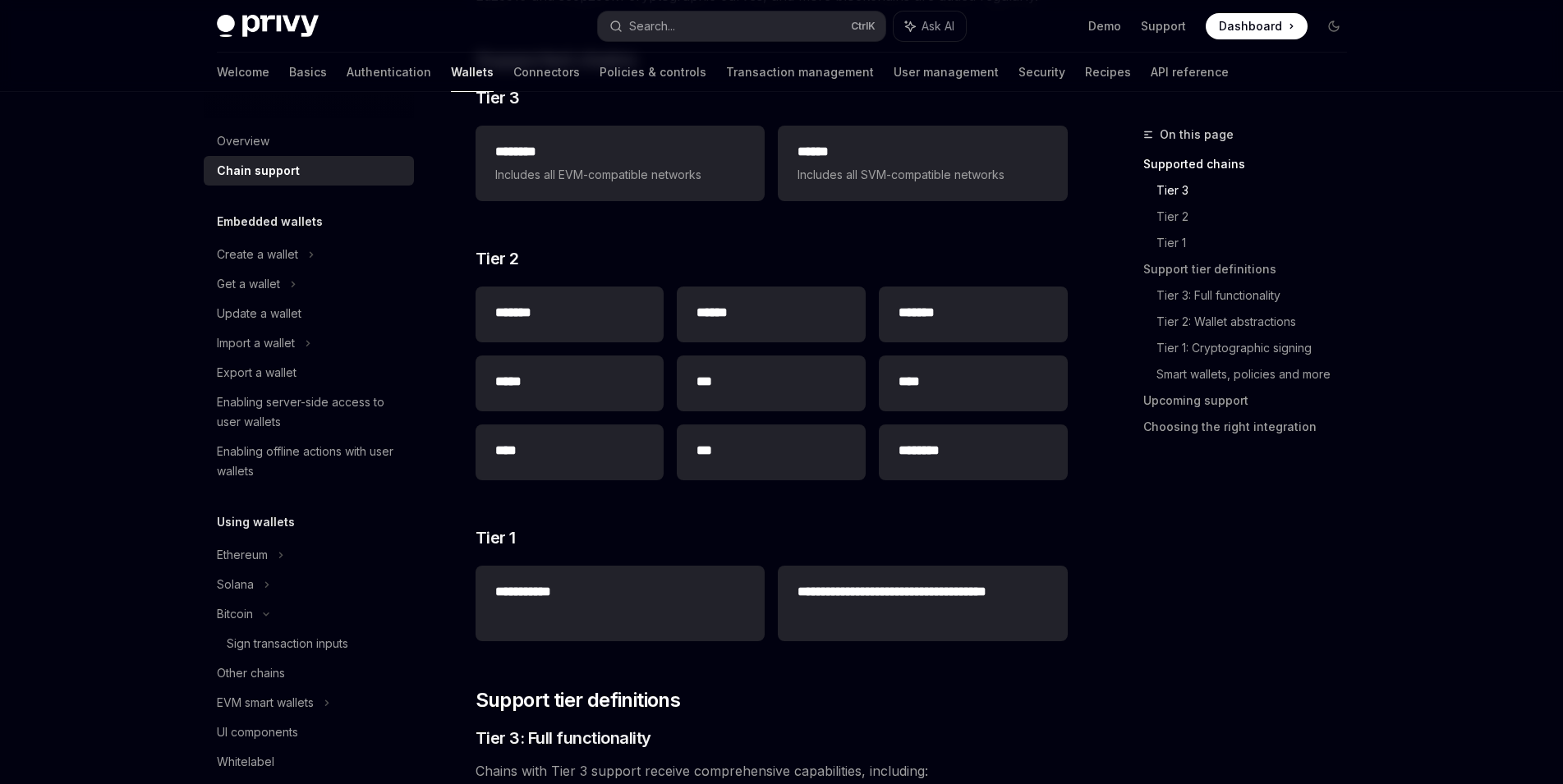
scroll to position [269, 0]
click at [526, 314] on h2 "*******" at bounding box center [570, 312] width 149 height 20
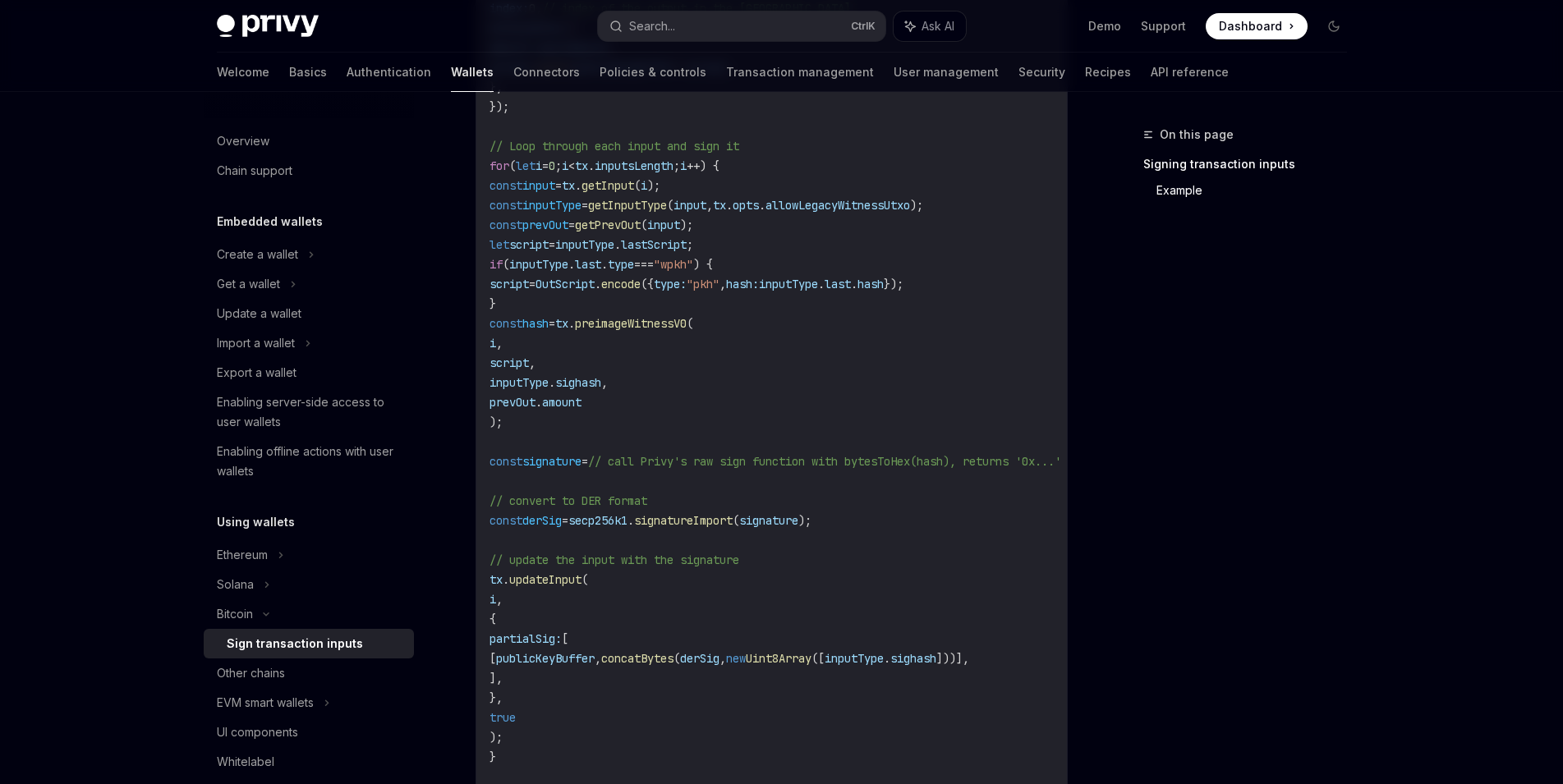
scroll to position [1198, 0]
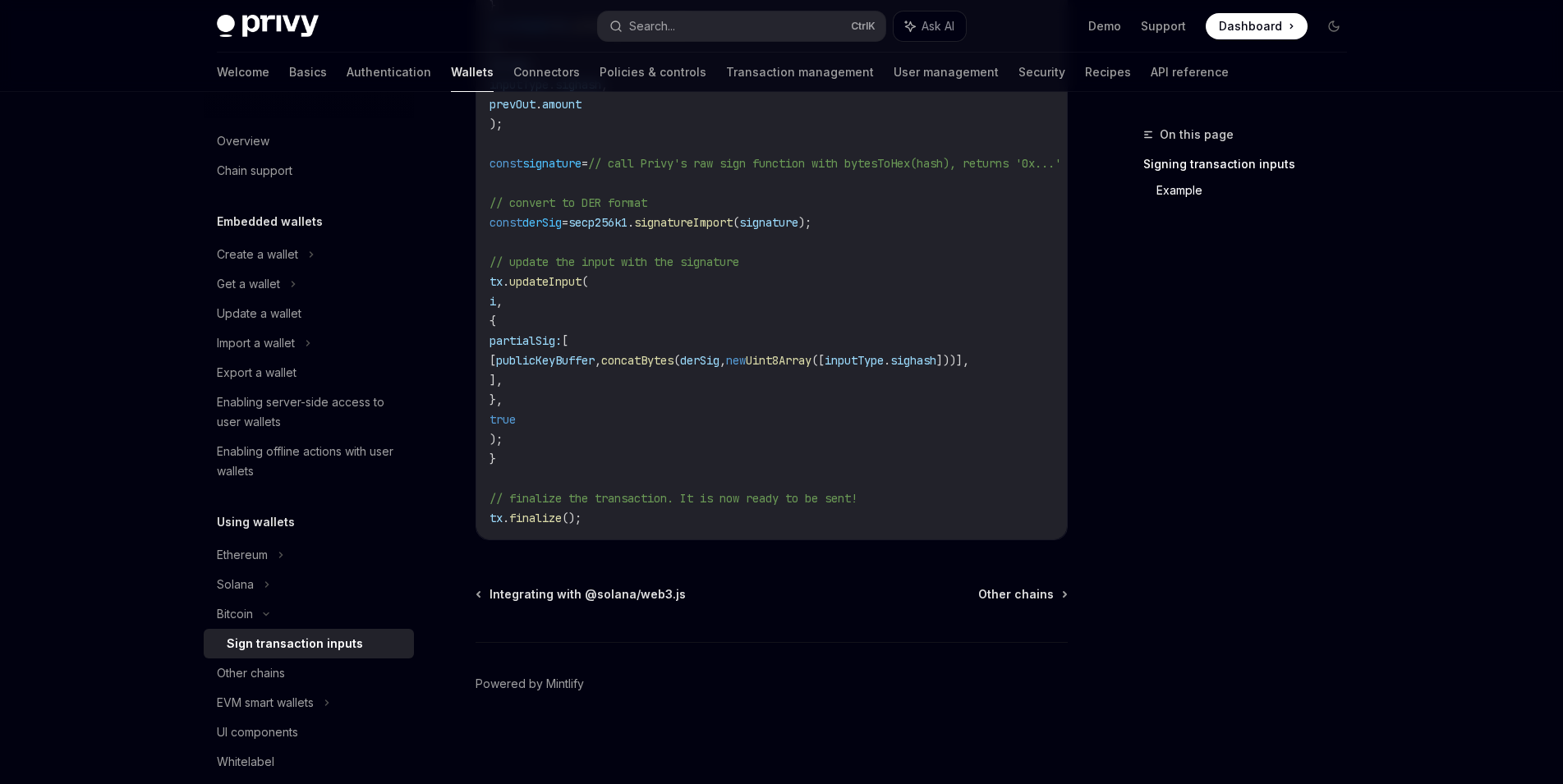
type textarea "*"
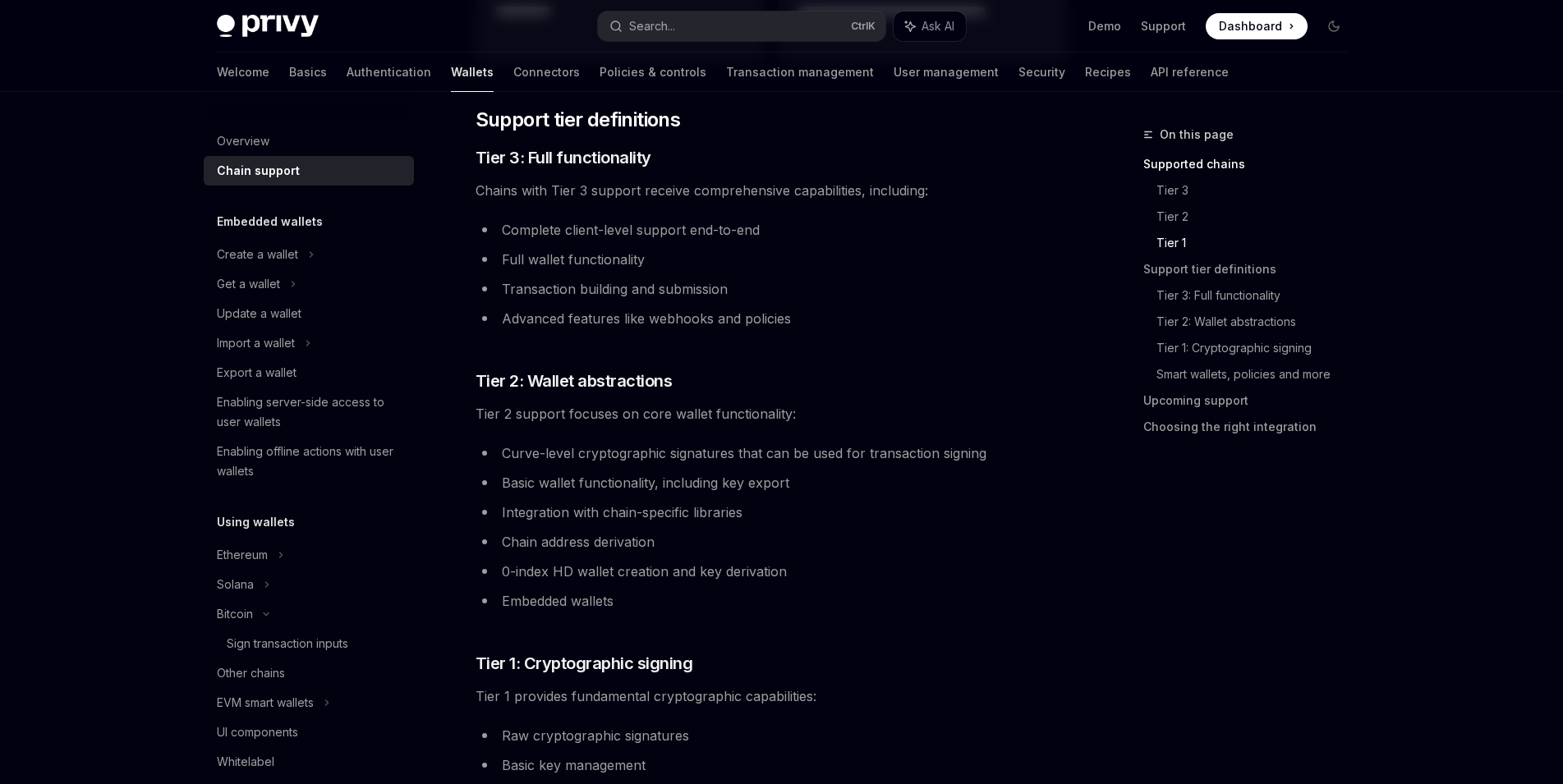
scroll to position [857, 0]
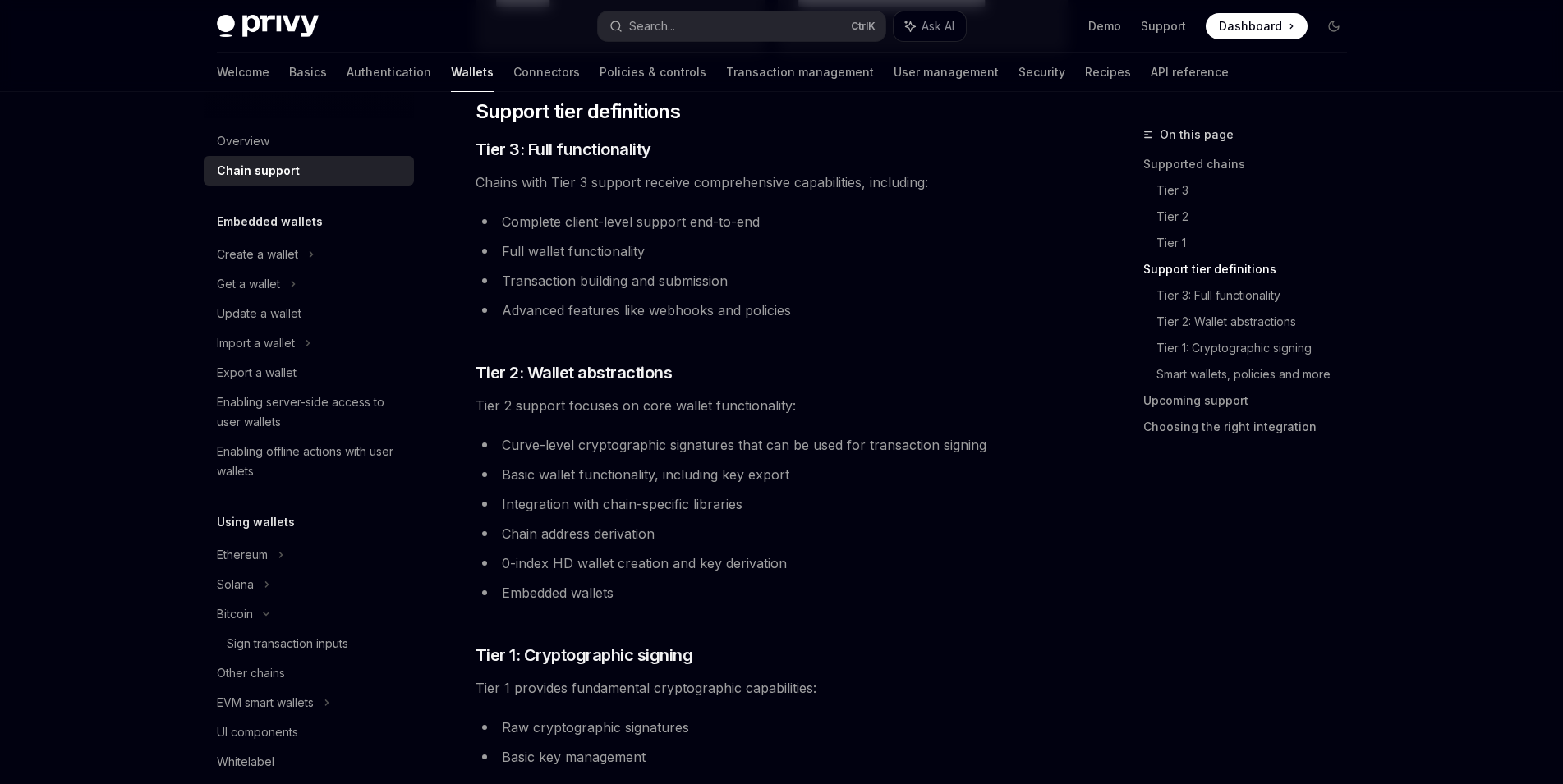
click at [1231, 26] on span "Dashboard" at bounding box center [1250, 26] width 63 height 17
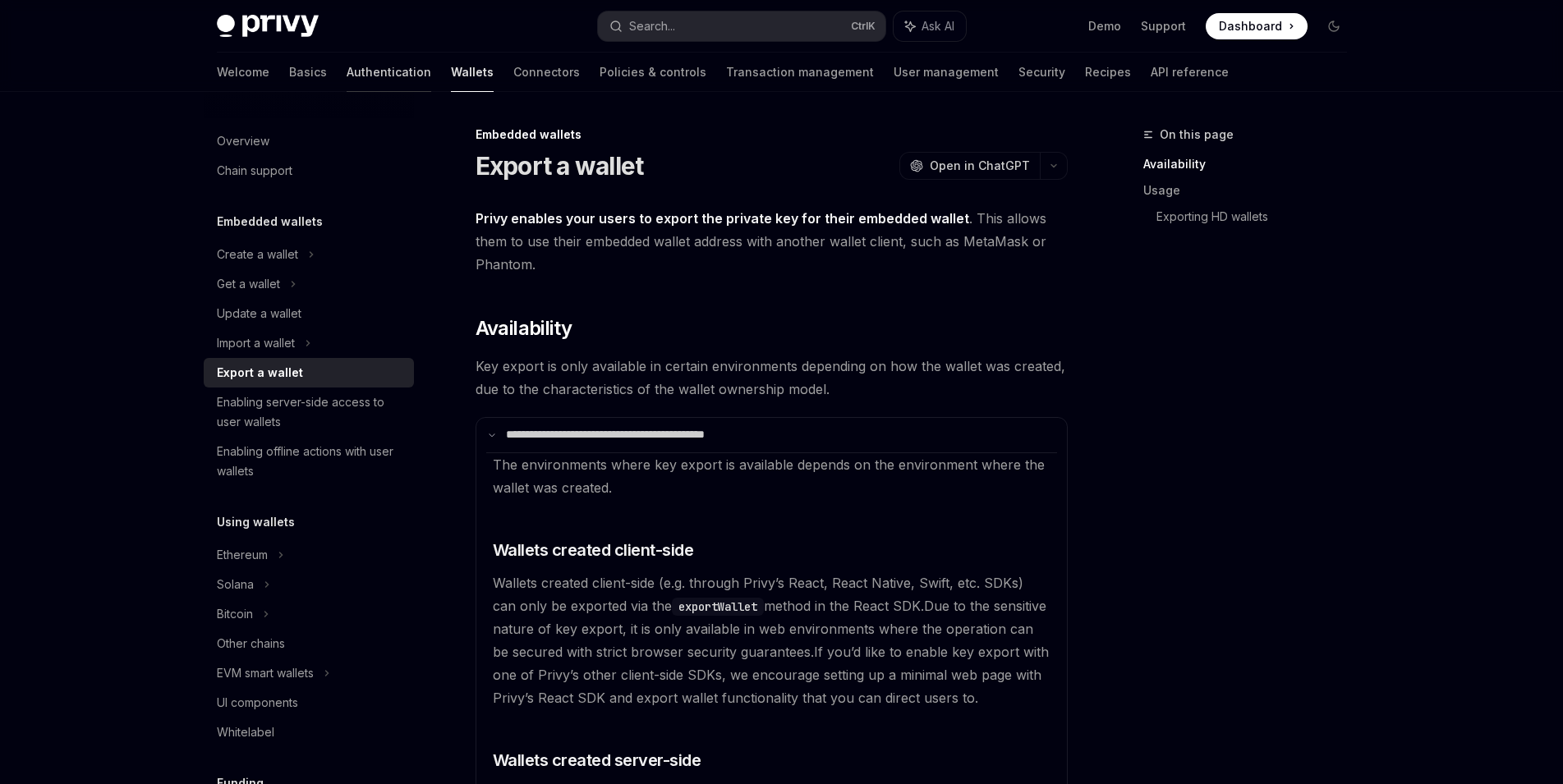
click at [346, 70] on link "Authentication" at bounding box center [388, 72] width 85 height 39
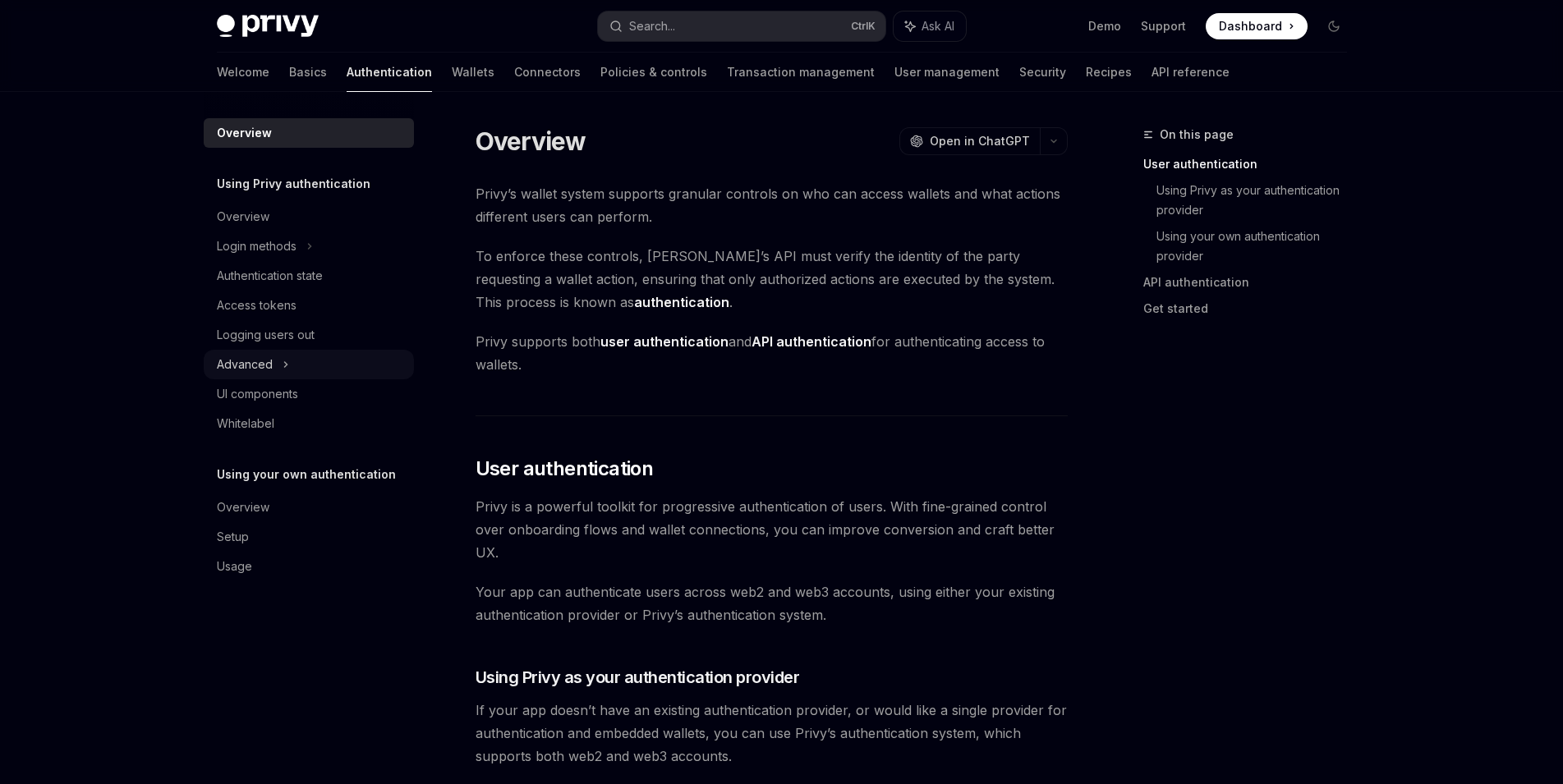
click at [331, 369] on div "Advanced" at bounding box center [308, 365] width 210 height 30
click at [327, 367] on div "Advanced" at bounding box center [308, 365] width 210 height 30
click at [324, 250] on div "Login methods" at bounding box center [308, 246] width 210 height 30
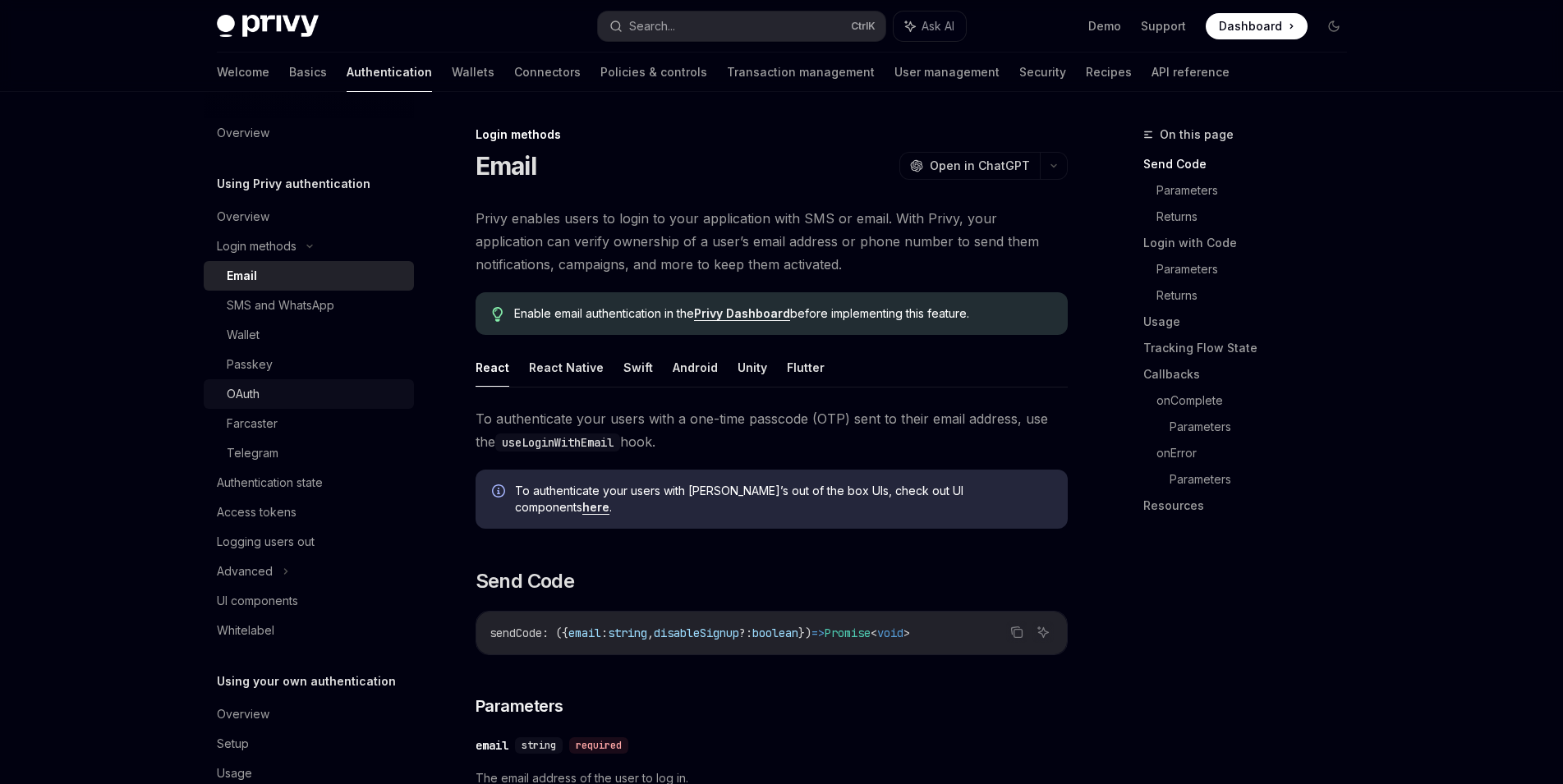
click at [326, 404] on link "OAuth" at bounding box center [308, 394] width 210 height 30
type textarea "*"
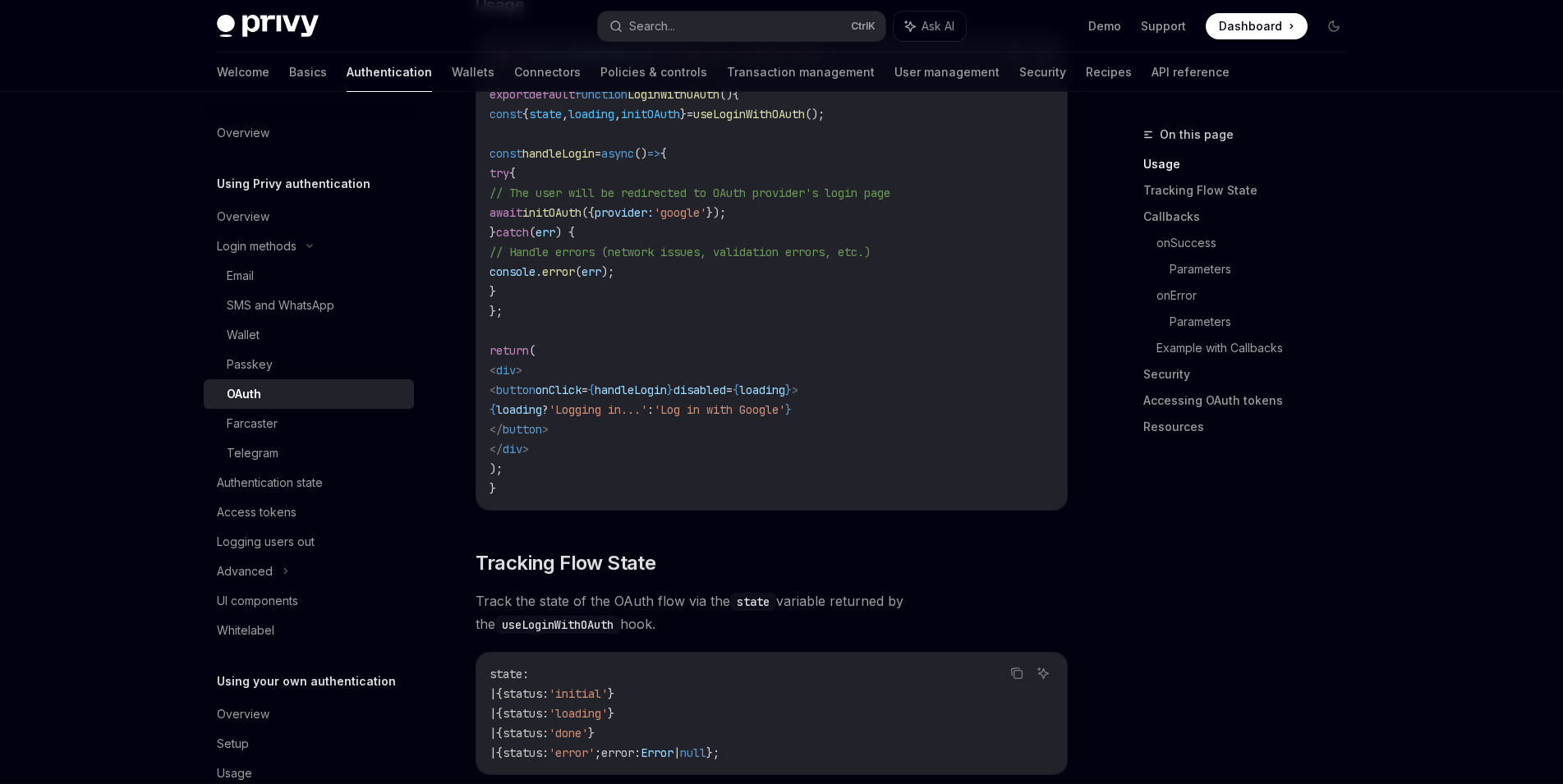
scroll to position [1124, 0]
